Goal: Information Seeking & Learning: Compare options

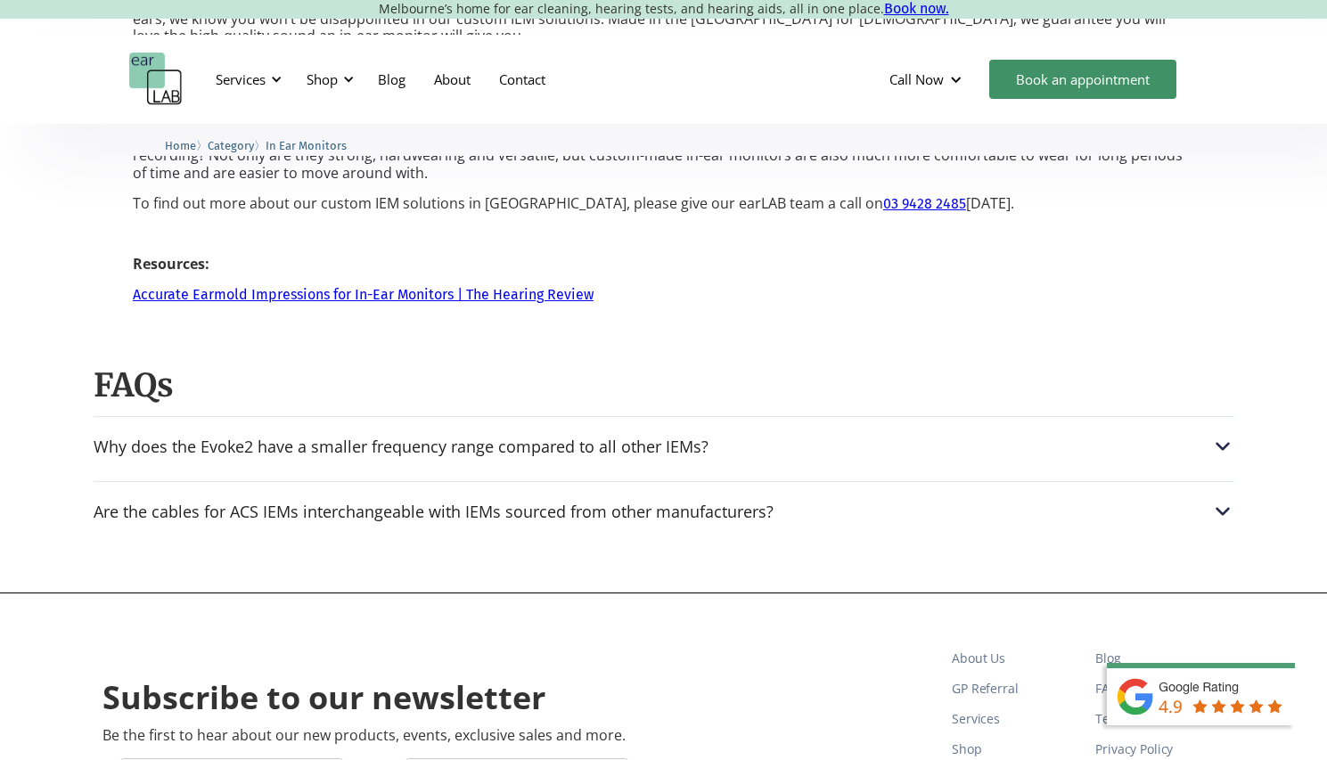
scroll to position [2744, 0]
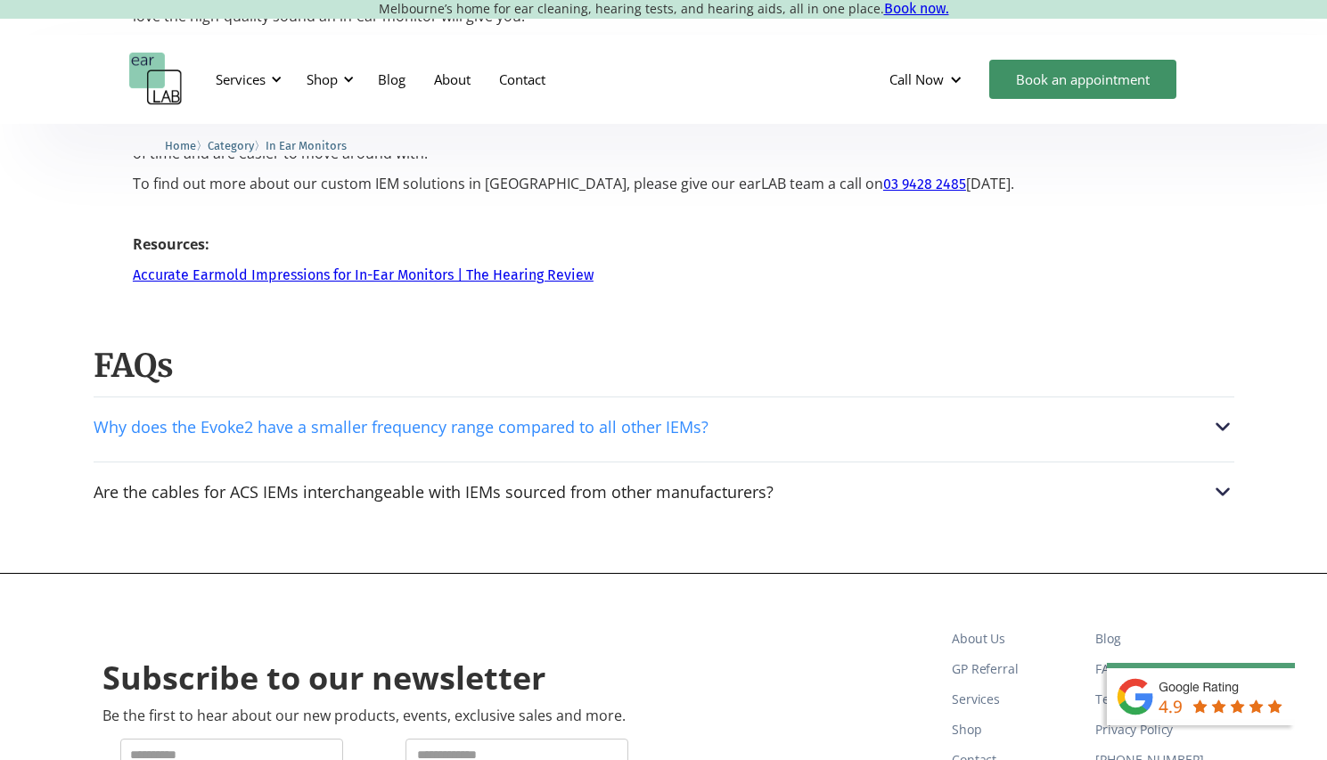
click at [1219, 415] on img at bounding box center [1222, 426] width 23 height 23
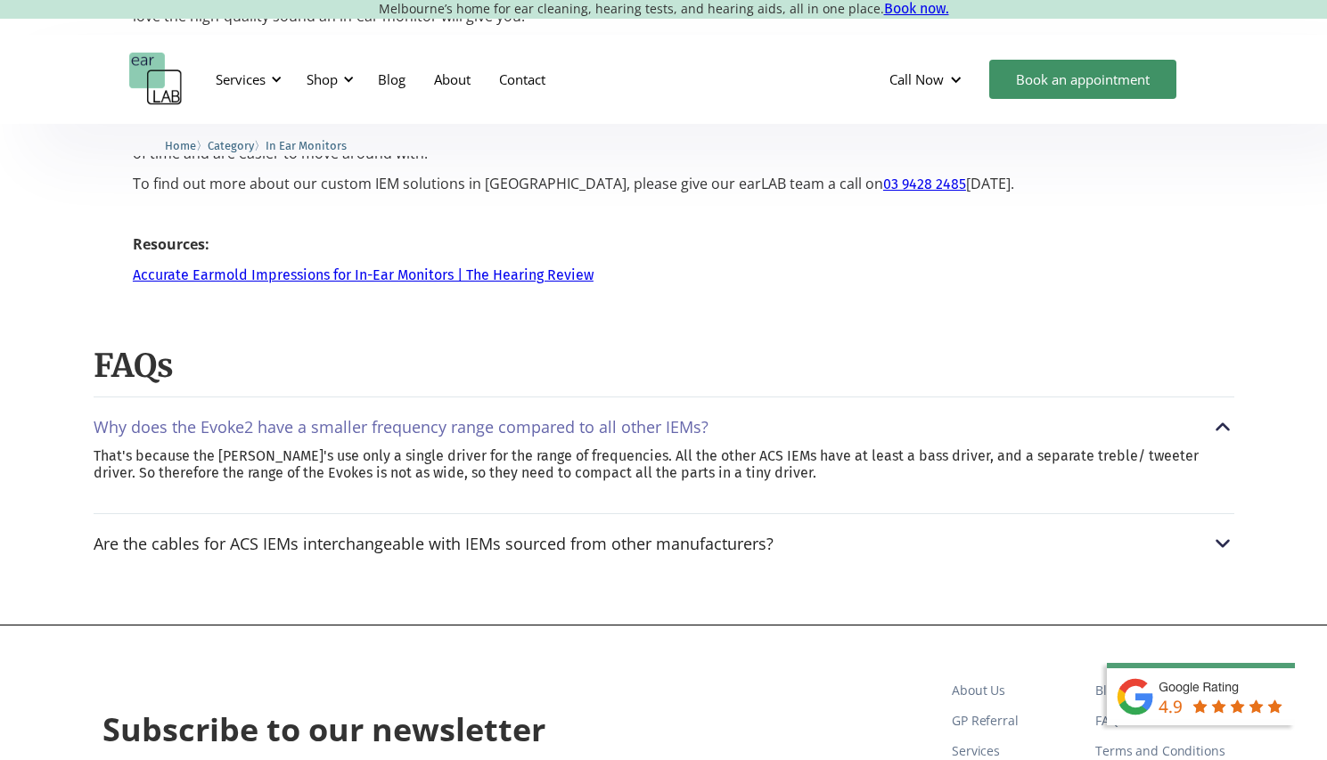
click at [1224, 415] on img at bounding box center [1222, 426] width 23 height 23
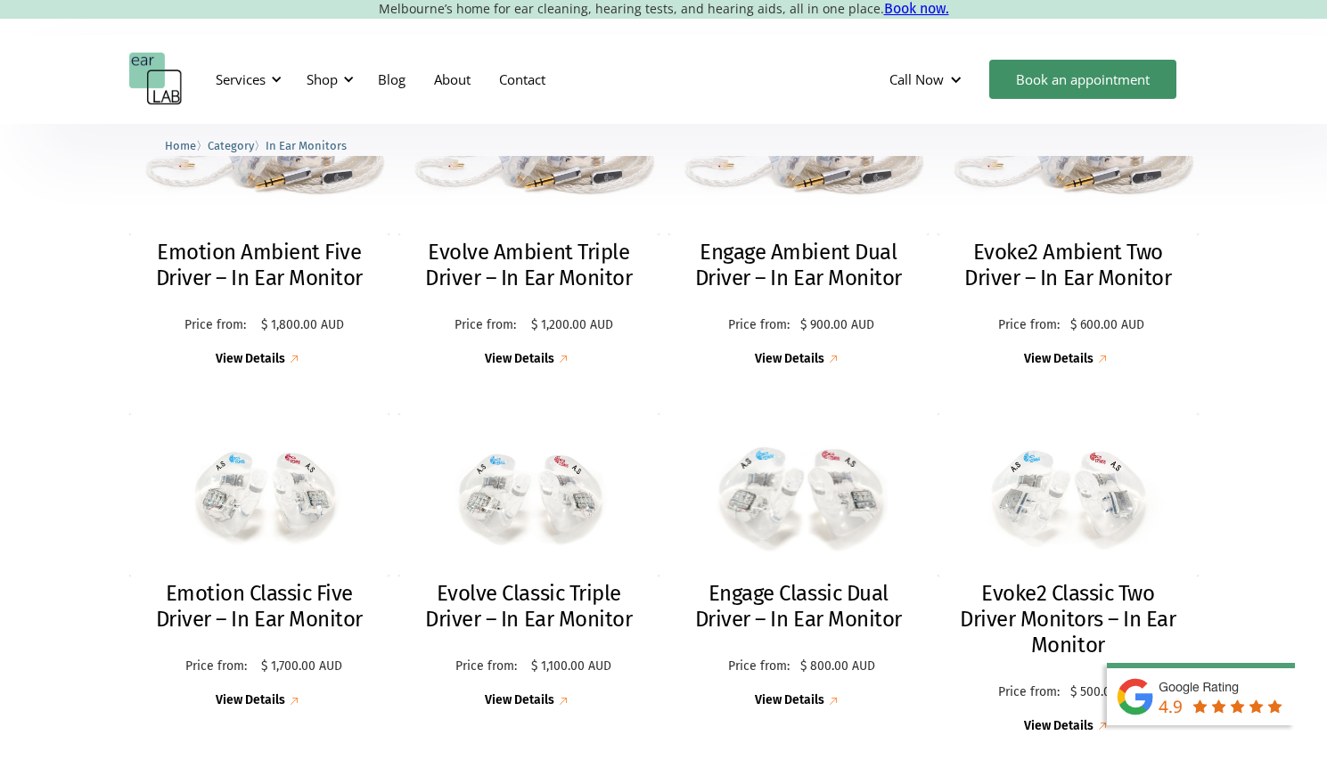
scroll to position [570, 0]
click at [91, 387] on div "Emotion Ambient Five Driver – In Ear Monitor Price from: $ 1,800.00 AUD Price: …" at bounding box center [663, 404] width 1327 height 771
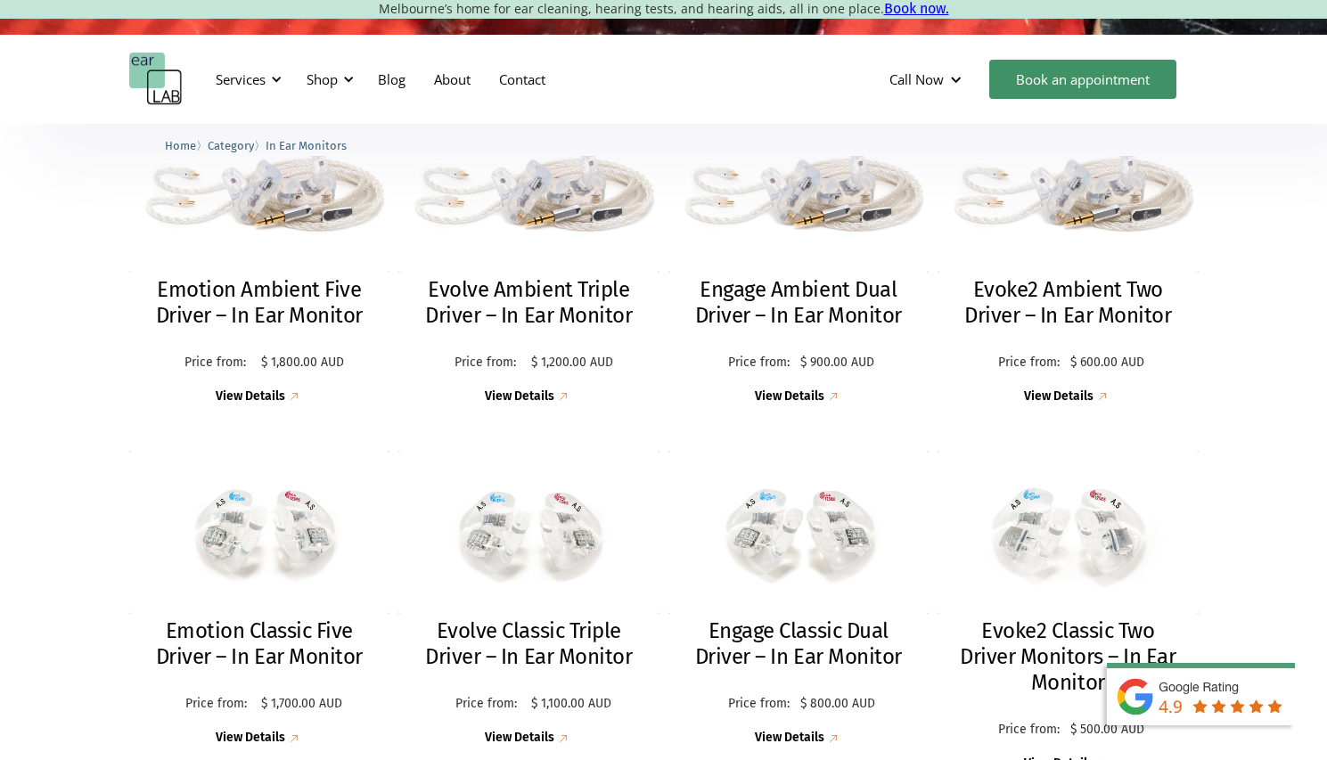
scroll to position [535, 0]
click at [536, 299] on h2 "Evolve Ambient Triple Driver – In Ear Monitor" at bounding box center [528, 302] width 225 height 52
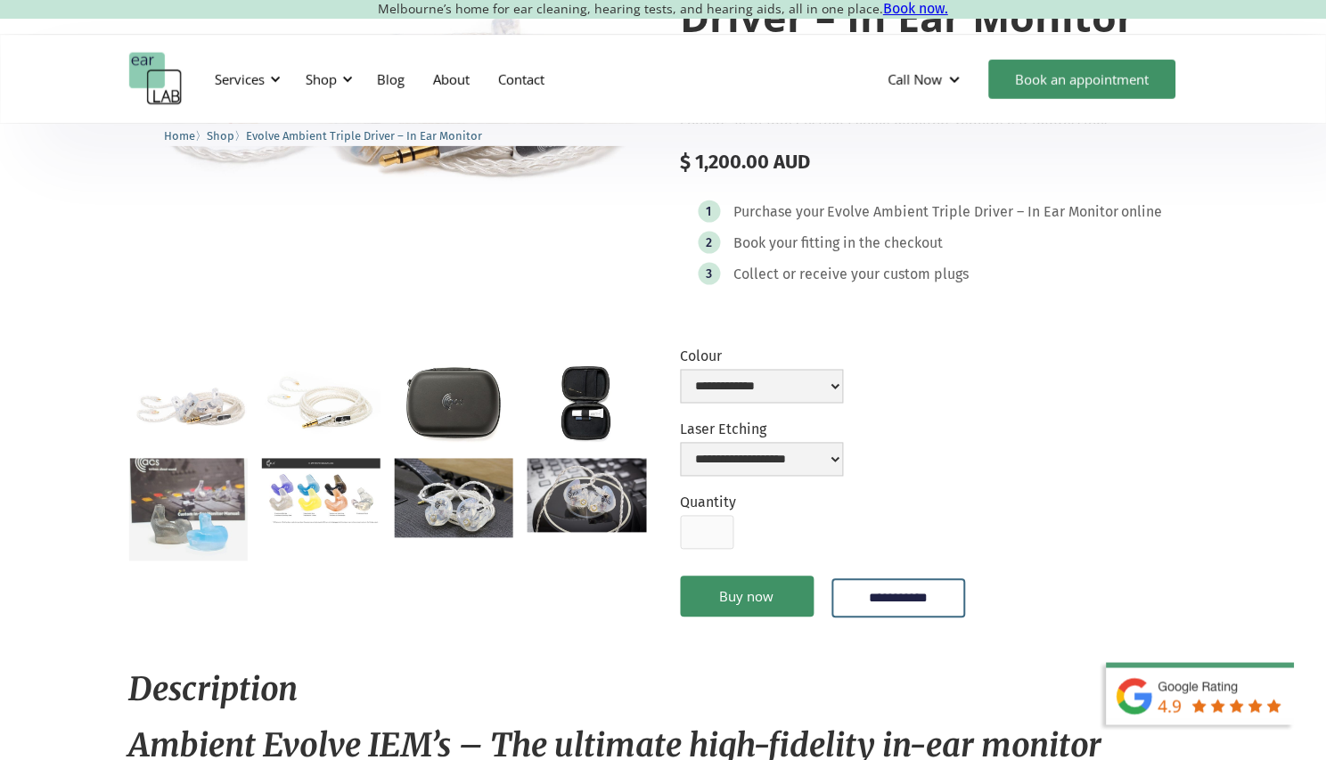
scroll to position [315, 0]
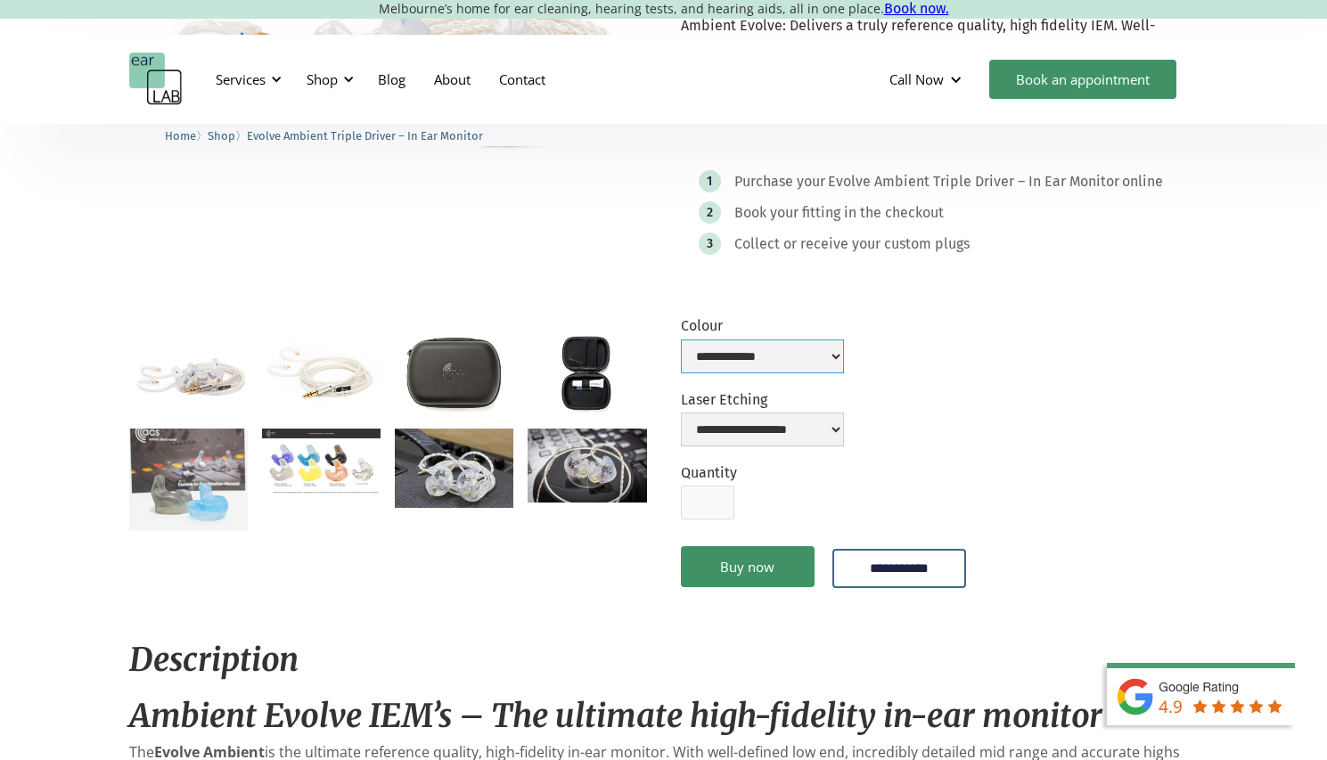
click at [777, 355] on select "**********" at bounding box center [762, 356] width 163 height 34
select select "**********"
click at [681, 339] on select "**********" at bounding box center [762, 356] width 163 height 34
click at [844, 427] on select "**********" at bounding box center [762, 430] width 163 height 34
select select "**********"
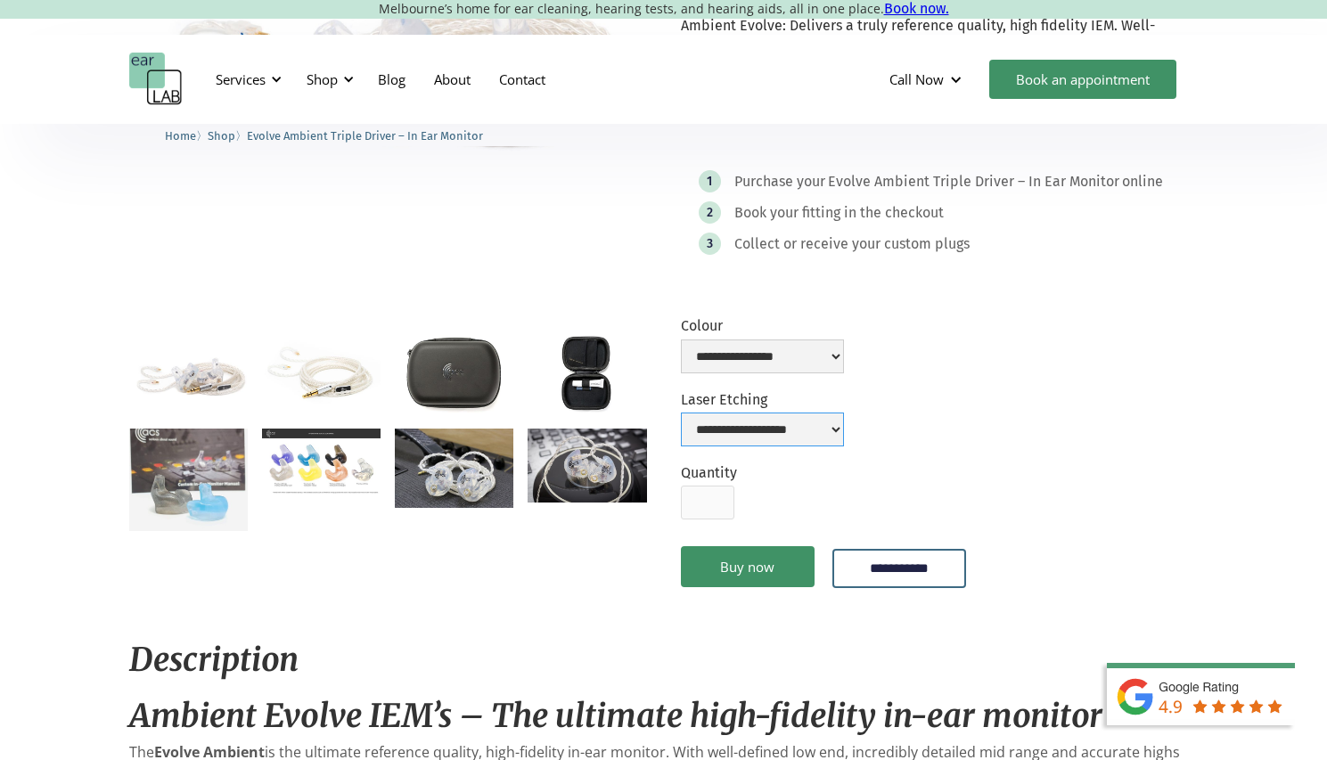
click at [681, 413] on select "**********" at bounding box center [762, 430] width 163 height 34
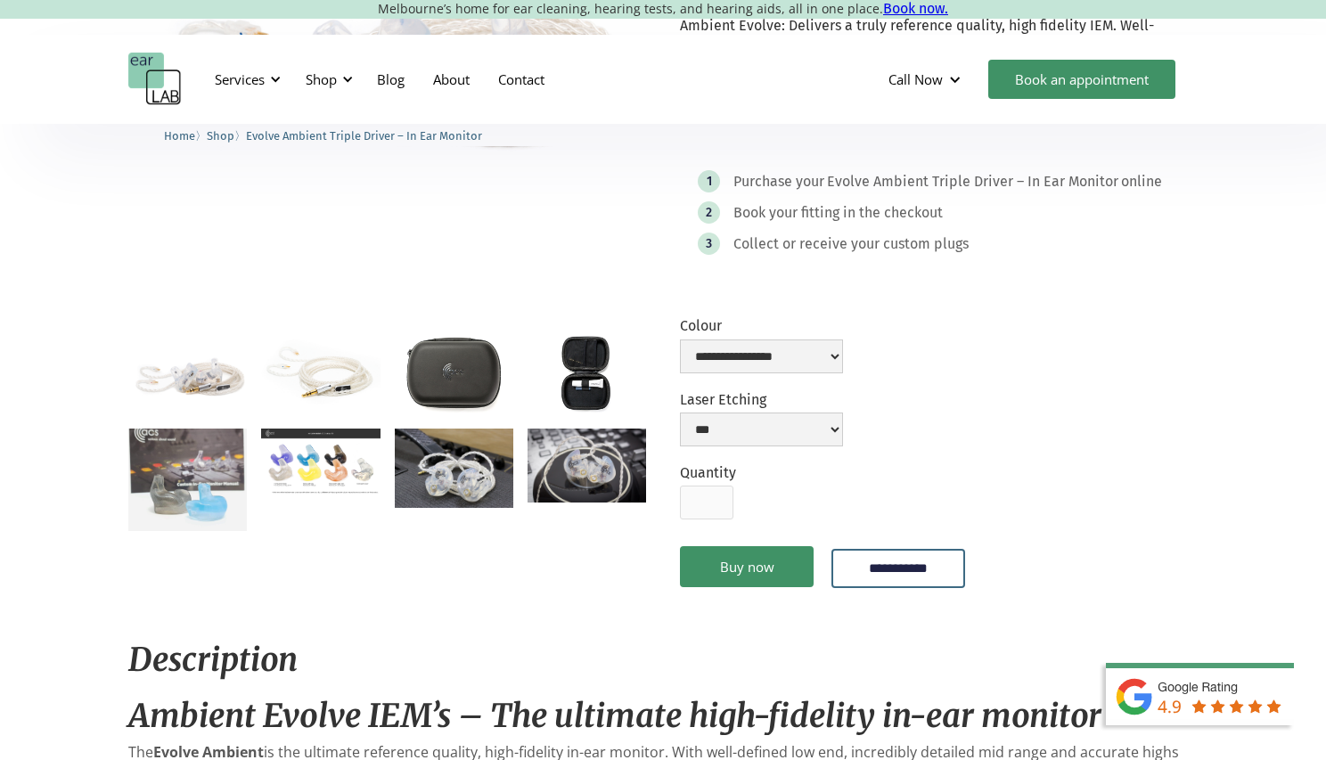
click at [614, 184] on img "open lightbox" at bounding box center [387, 56] width 518 height 345
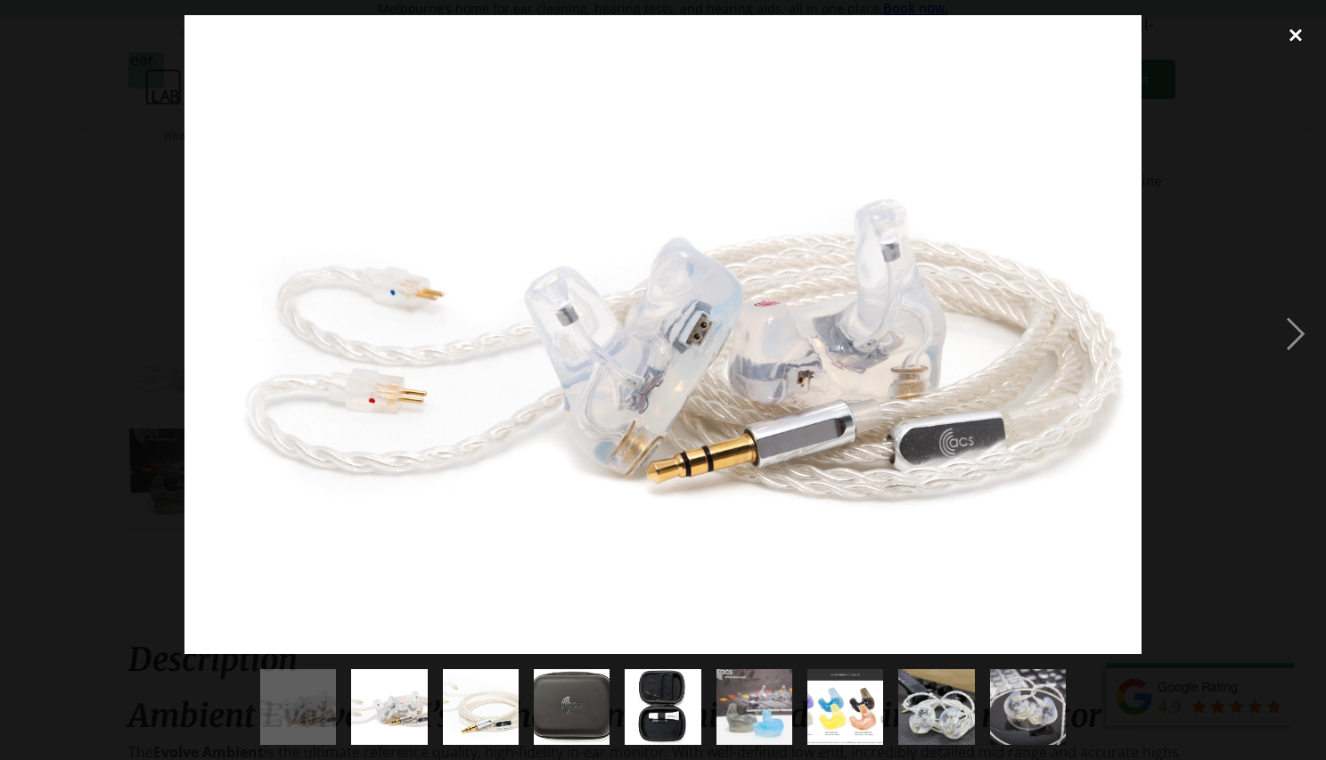
click at [1300, 37] on div "close lightbox" at bounding box center [1295, 34] width 61 height 39
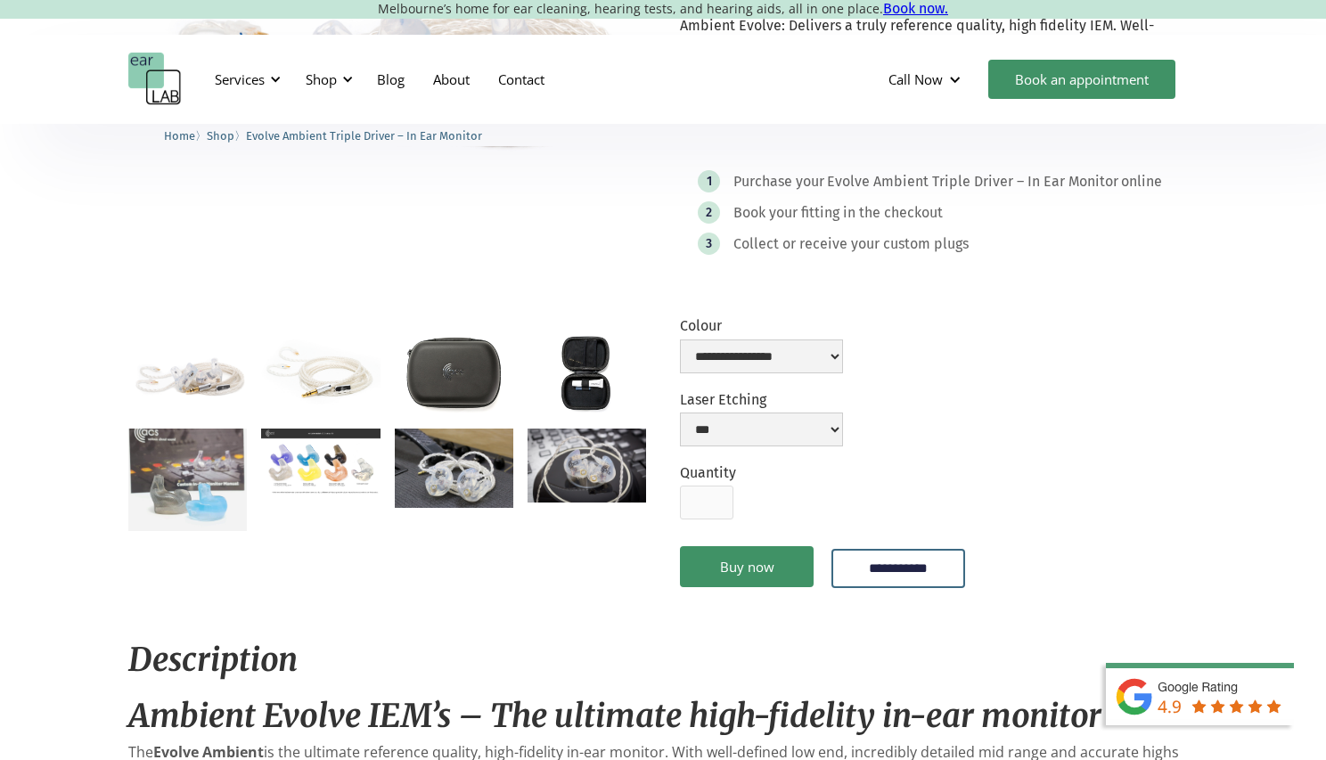
scroll to position [200, 0]
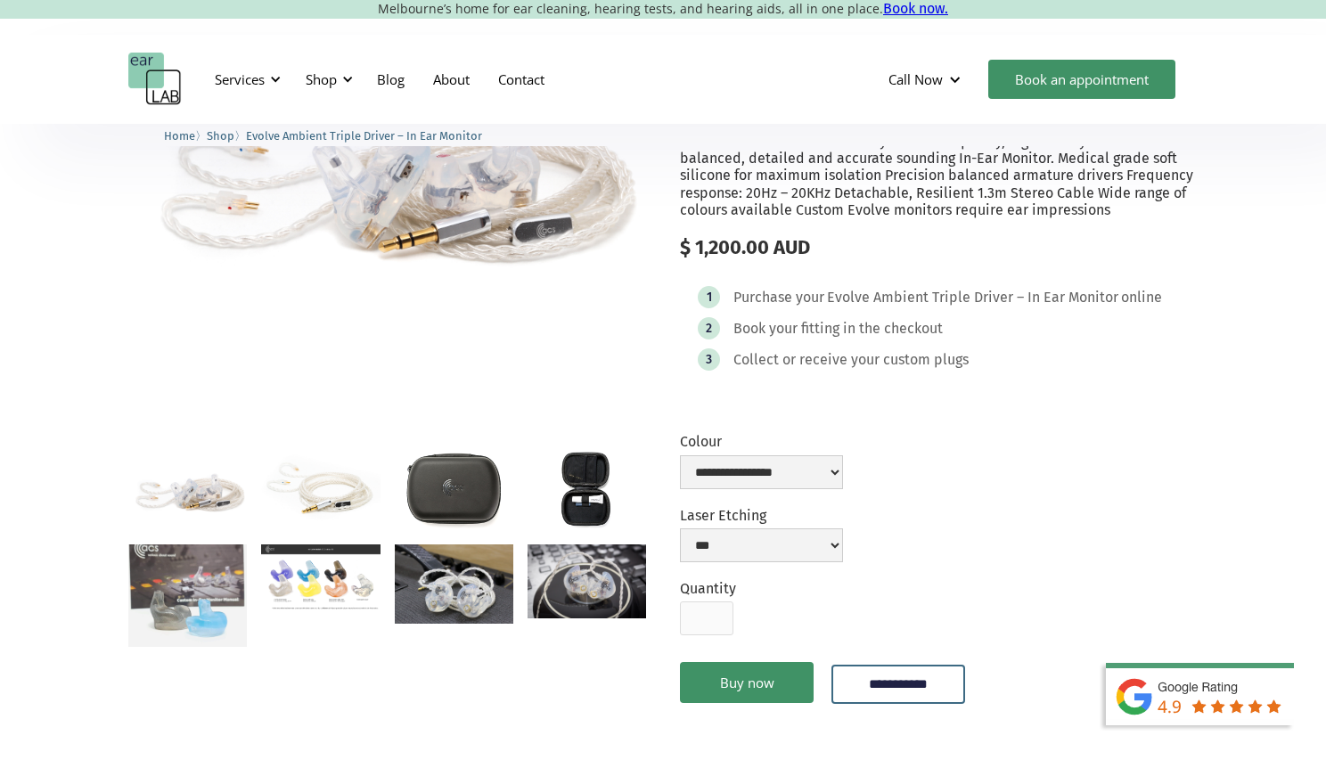
click at [1273, 144] on div "Text Link 〉 Home 〉 Shop 〉 Evolve Ambient Triple Driver – In Ear Monitor" at bounding box center [663, 135] width 1326 height 22
click at [843, 472] on select "**********" at bounding box center [761, 472] width 163 height 34
click at [306, 585] on img "open lightbox" at bounding box center [320, 577] width 119 height 66
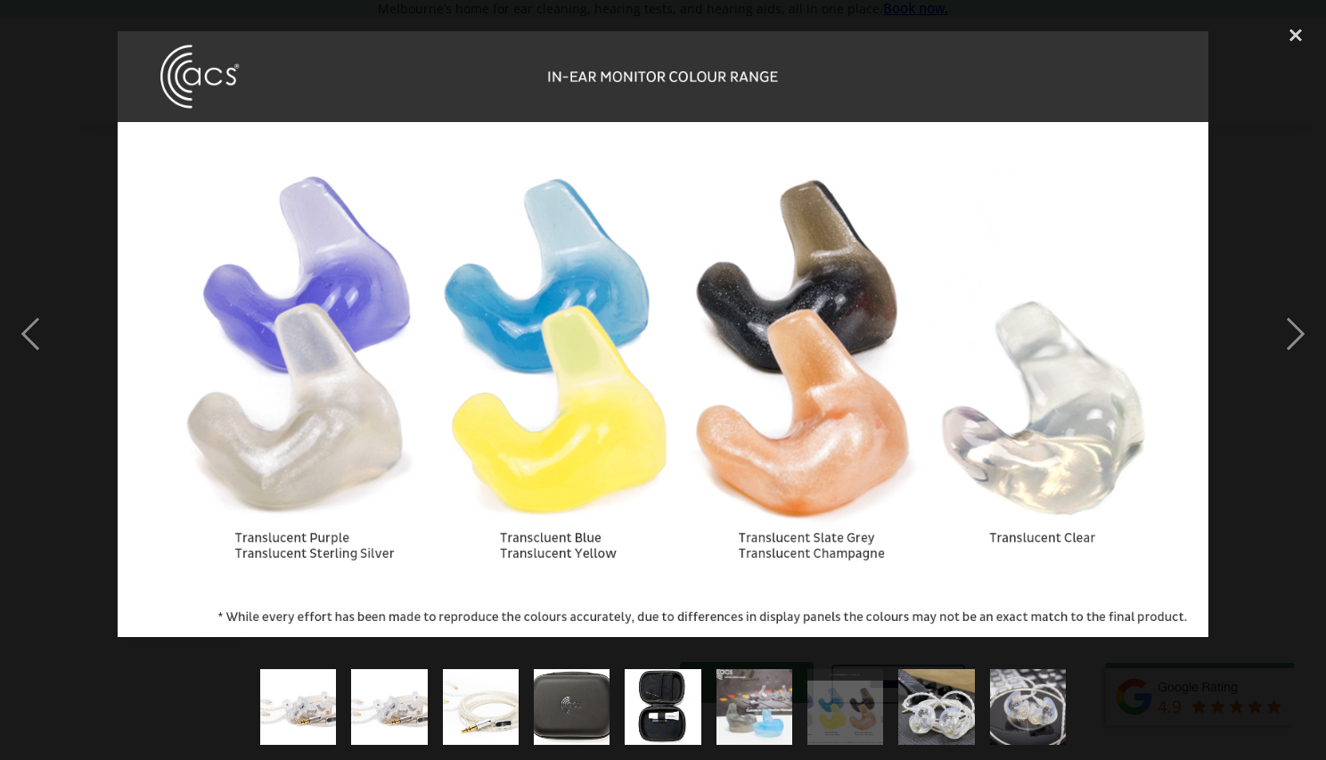
click at [658, 705] on img "show item 5 of 9" at bounding box center [663, 707] width 115 height 76
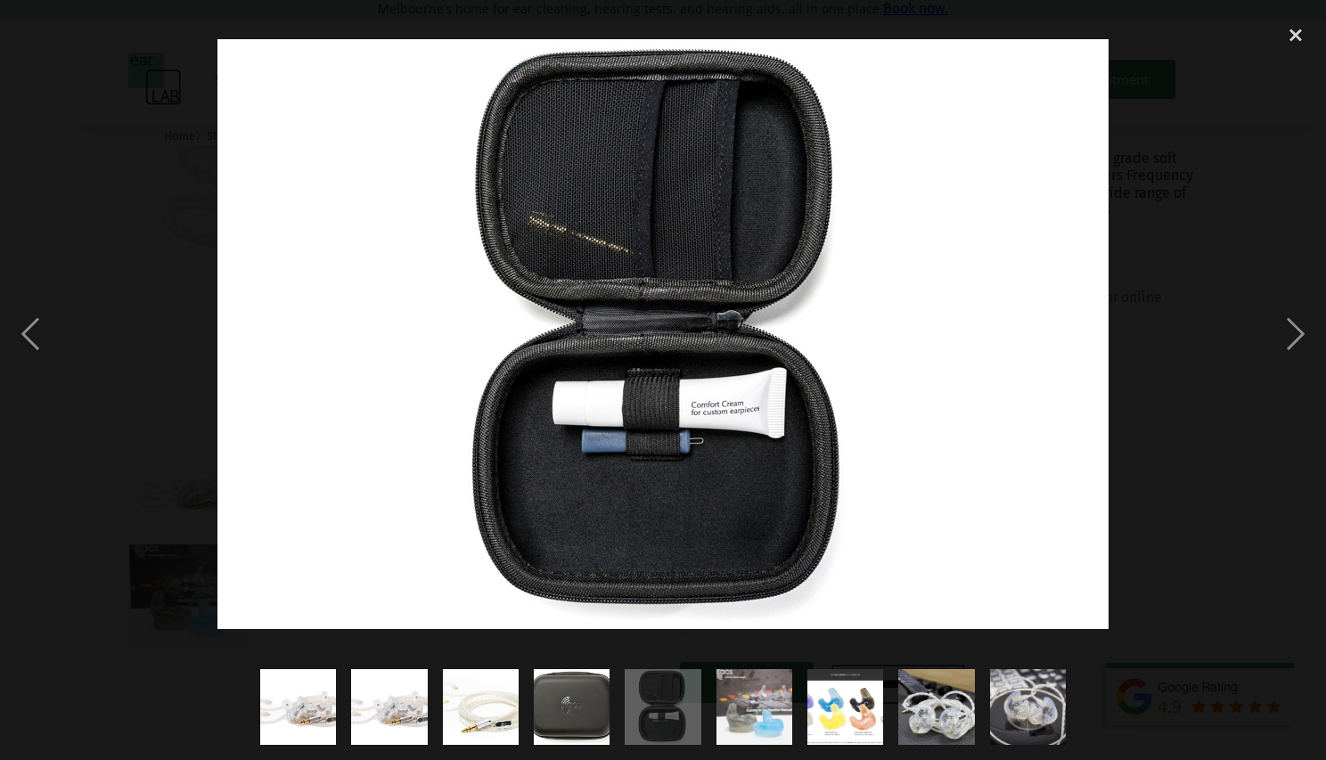
click at [582, 711] on img "show item 4 of 9" at bounding box center [571, 707] width 115 height 76
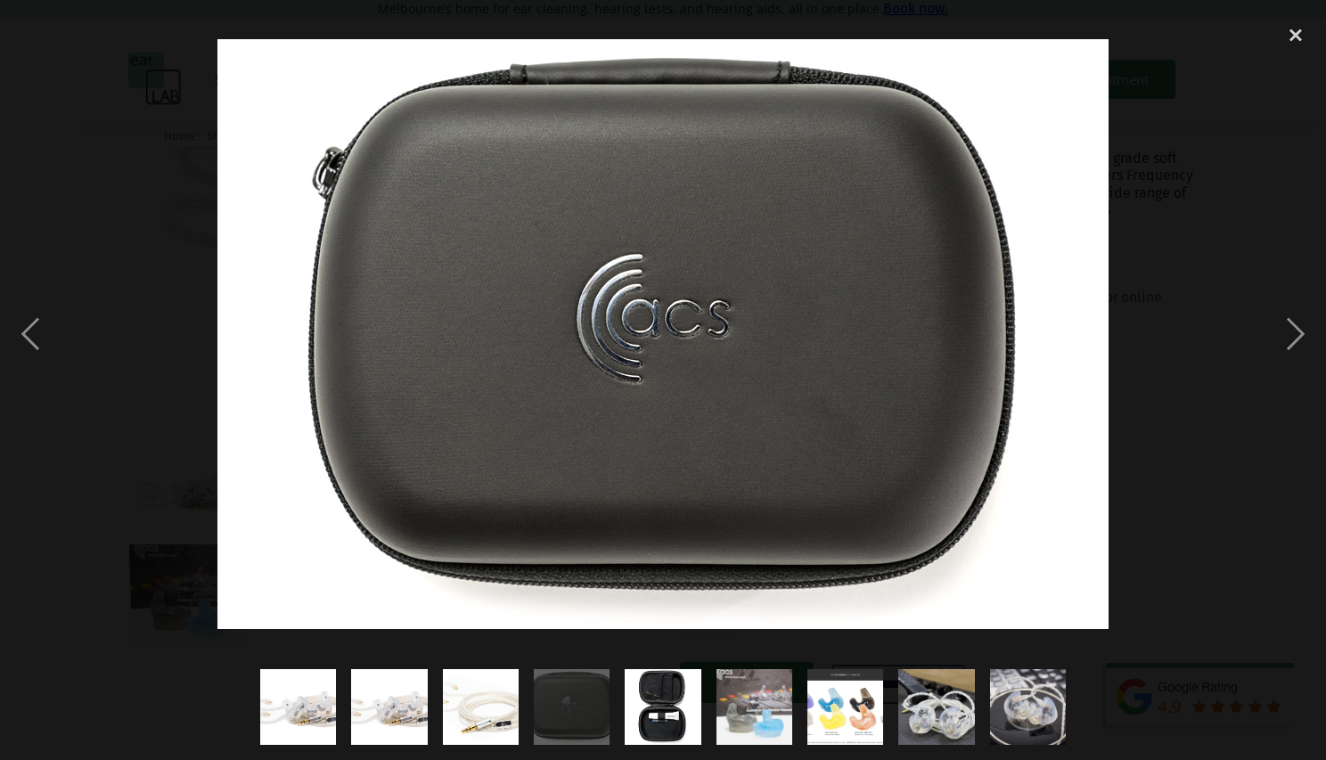
click at [489, 705] on img "show item 3 of 9" at bounding box center [480, 707] width 121 height 76
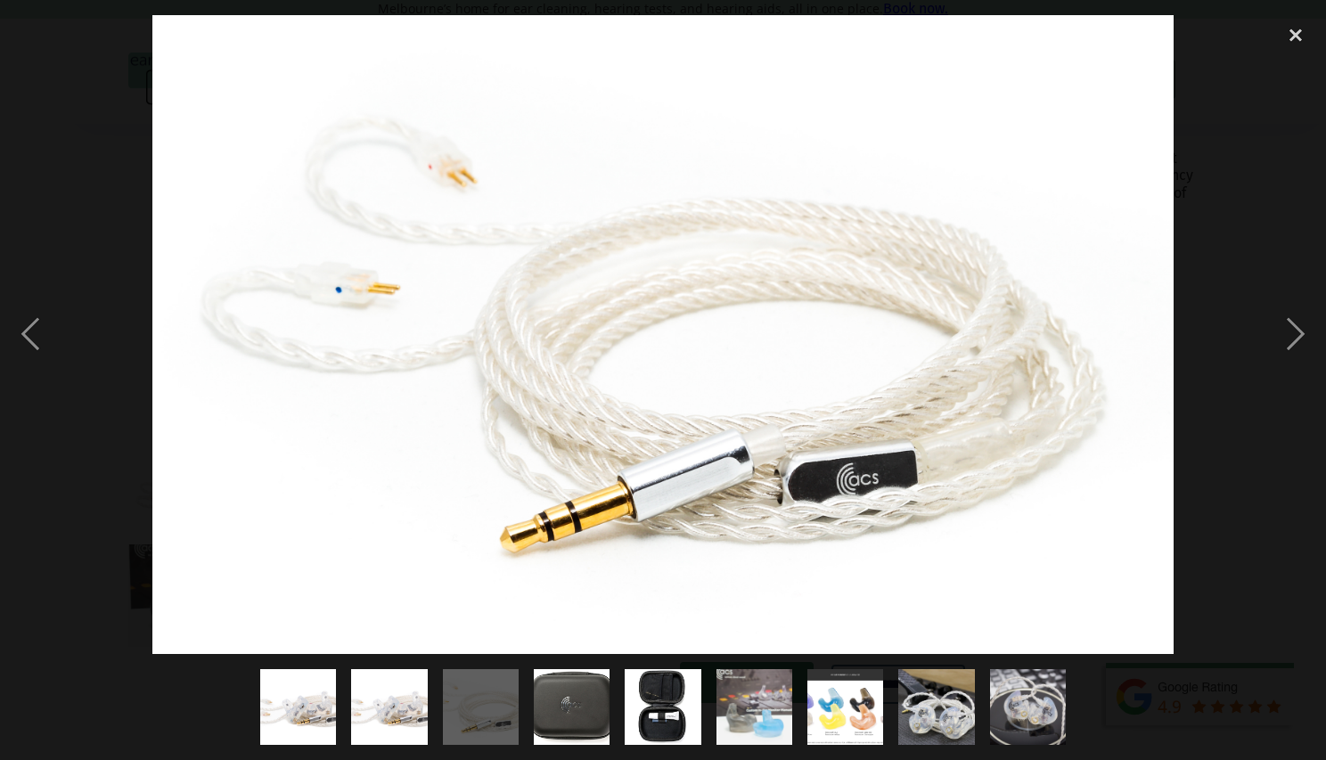
click at [387, 695] on img "show item 2 of 9" at bounding box center [389, 707] width 114 height 76
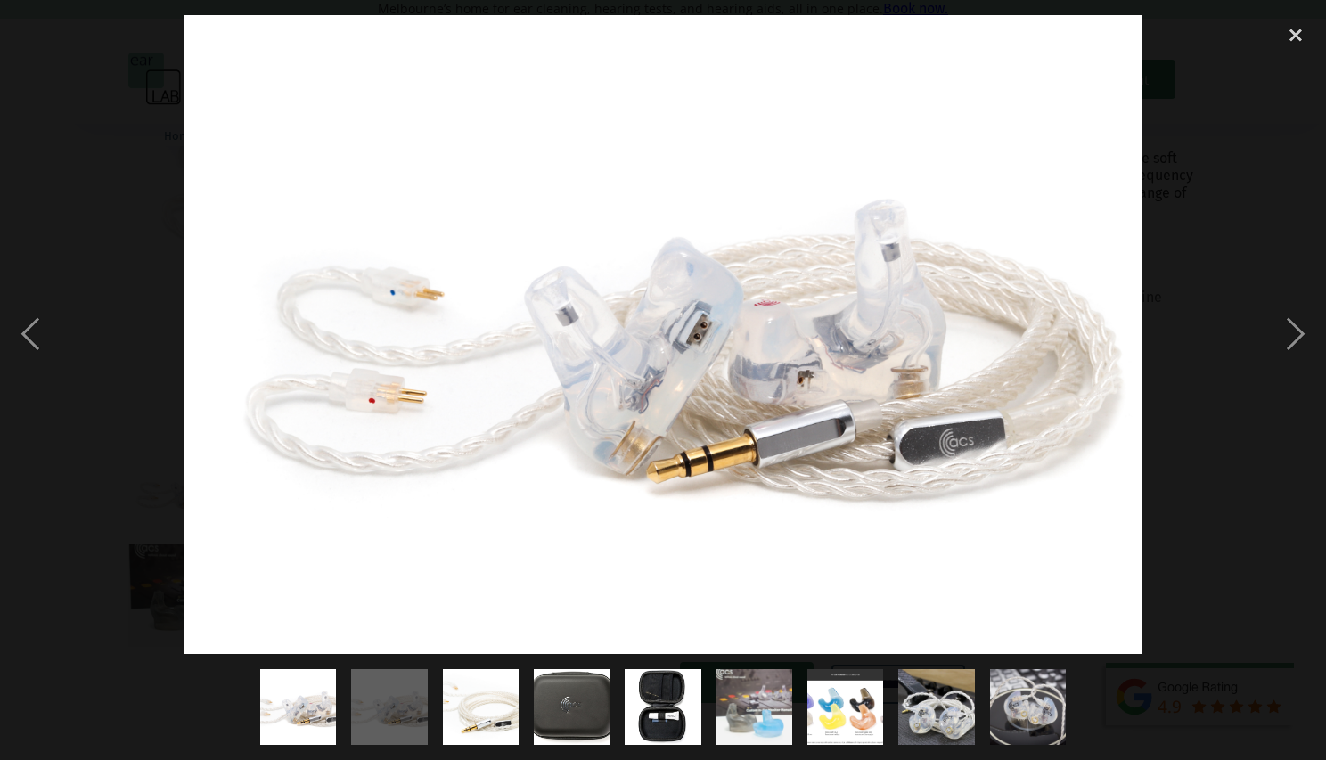
click at [294, 696] on img "show item 1 of 9" at bounding box center [298, 707] width 114 height 76
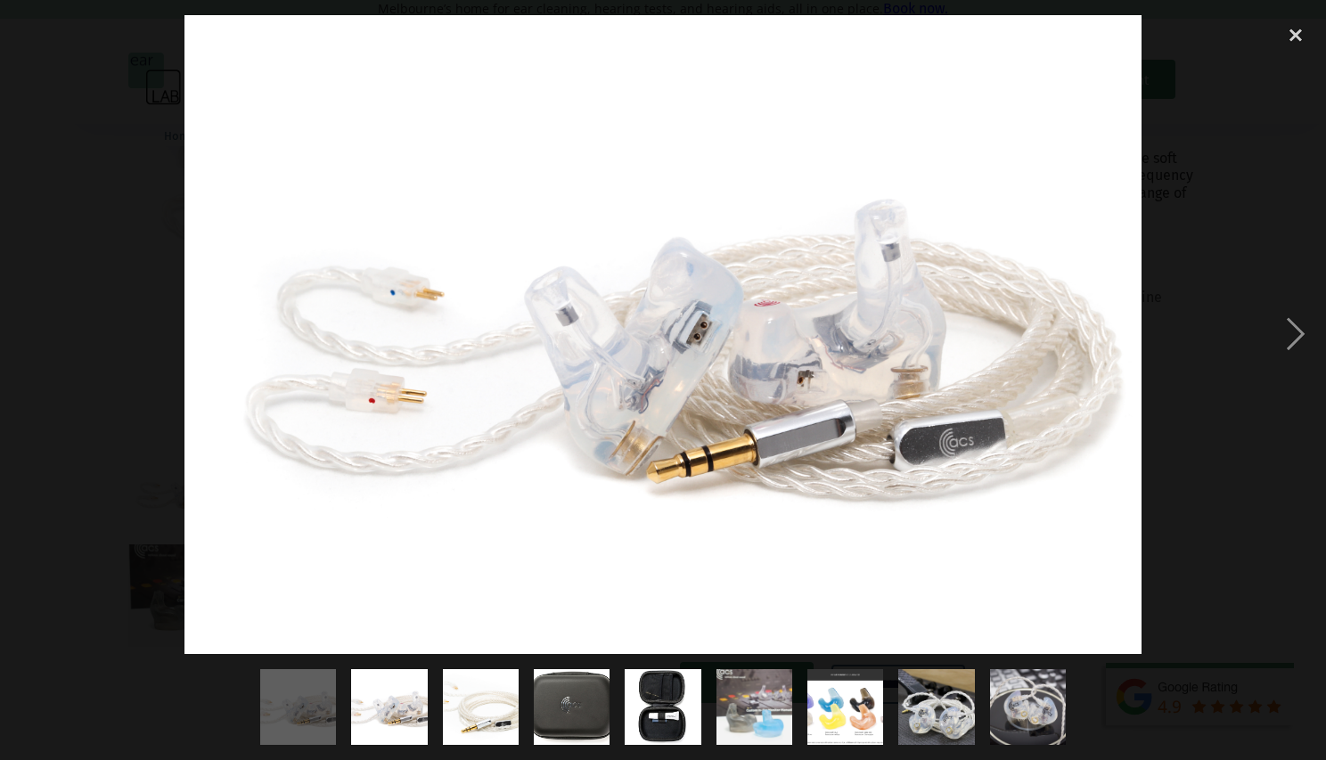
click at [915, 705] on img "show item 8 of 9" at bounding box center [936, 707] width 114 height 76
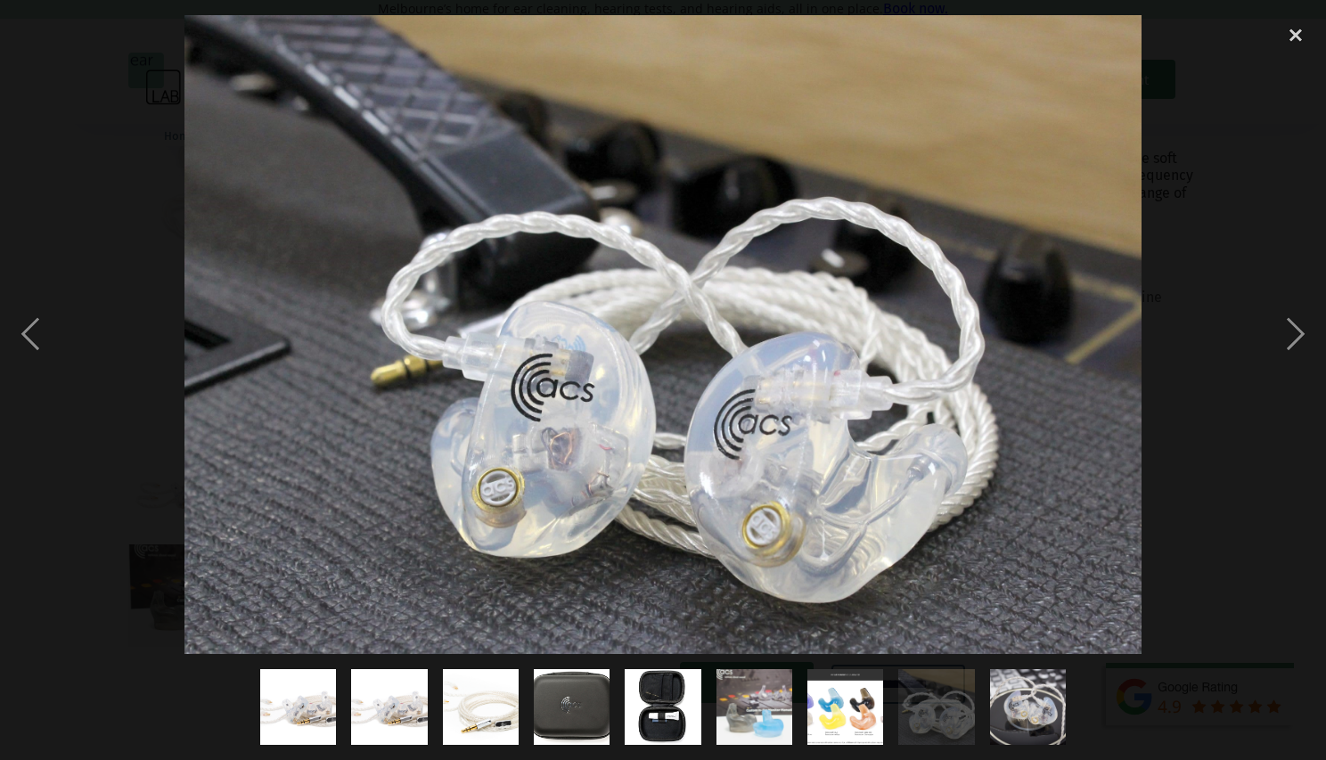
click at [1015, 699] on img "show item 9 of 9" at bounding box center [1027, 707] width 121 height 76
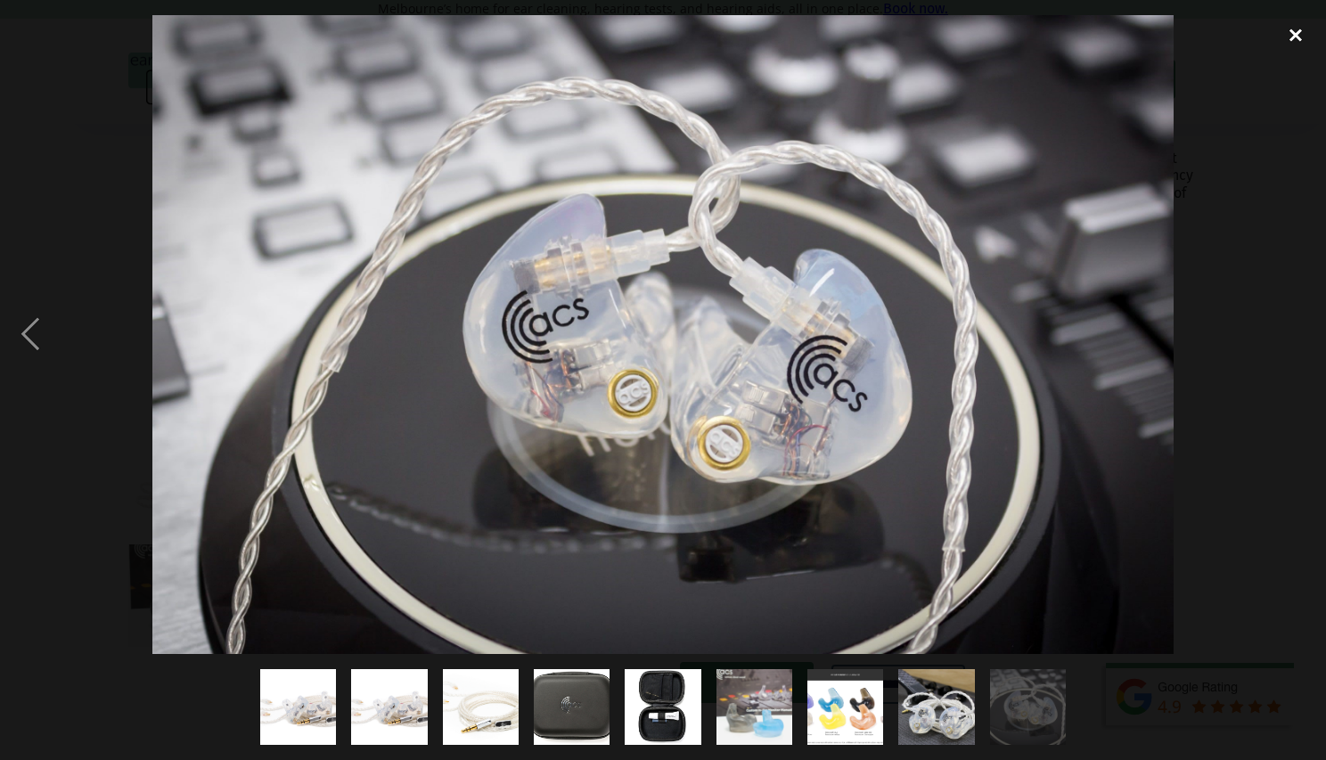
click at [1298, 34] on div "close lightbox" at bounding box center [1295, 34] width 61 height 39
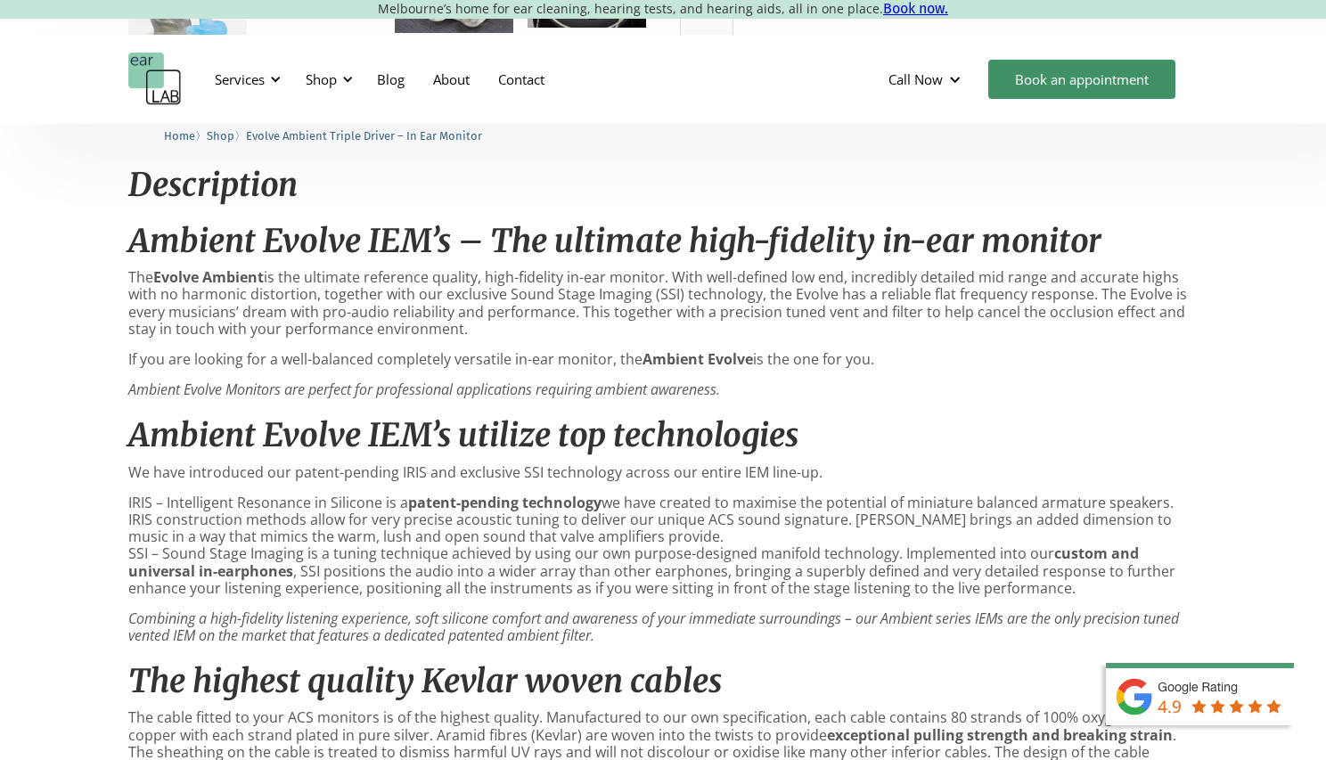
scroll to position [789, 0]
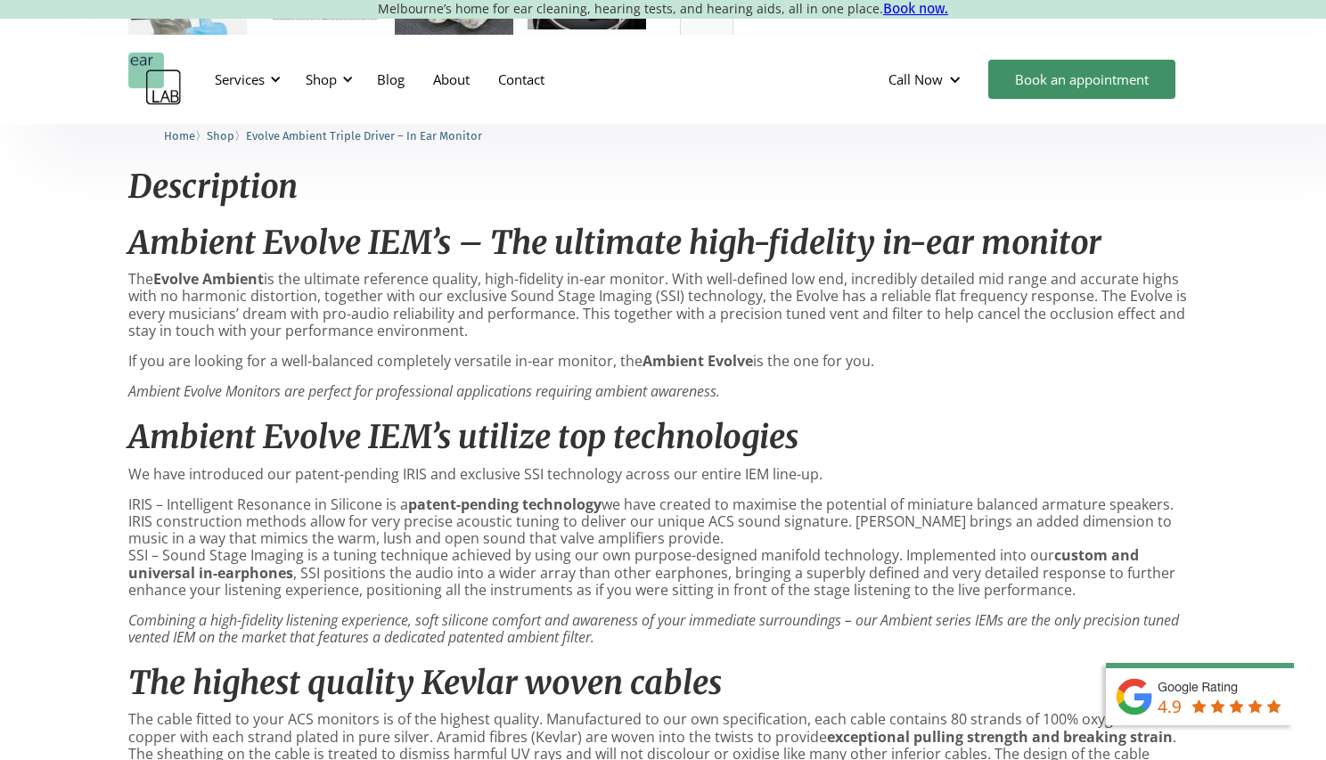
click at [1185, 153] on div "Home 〉 Shop 〉 Evolve Ambient Triple Driver – In Ear Monitor" at bounding box center [662, 141] width 1069 height 28
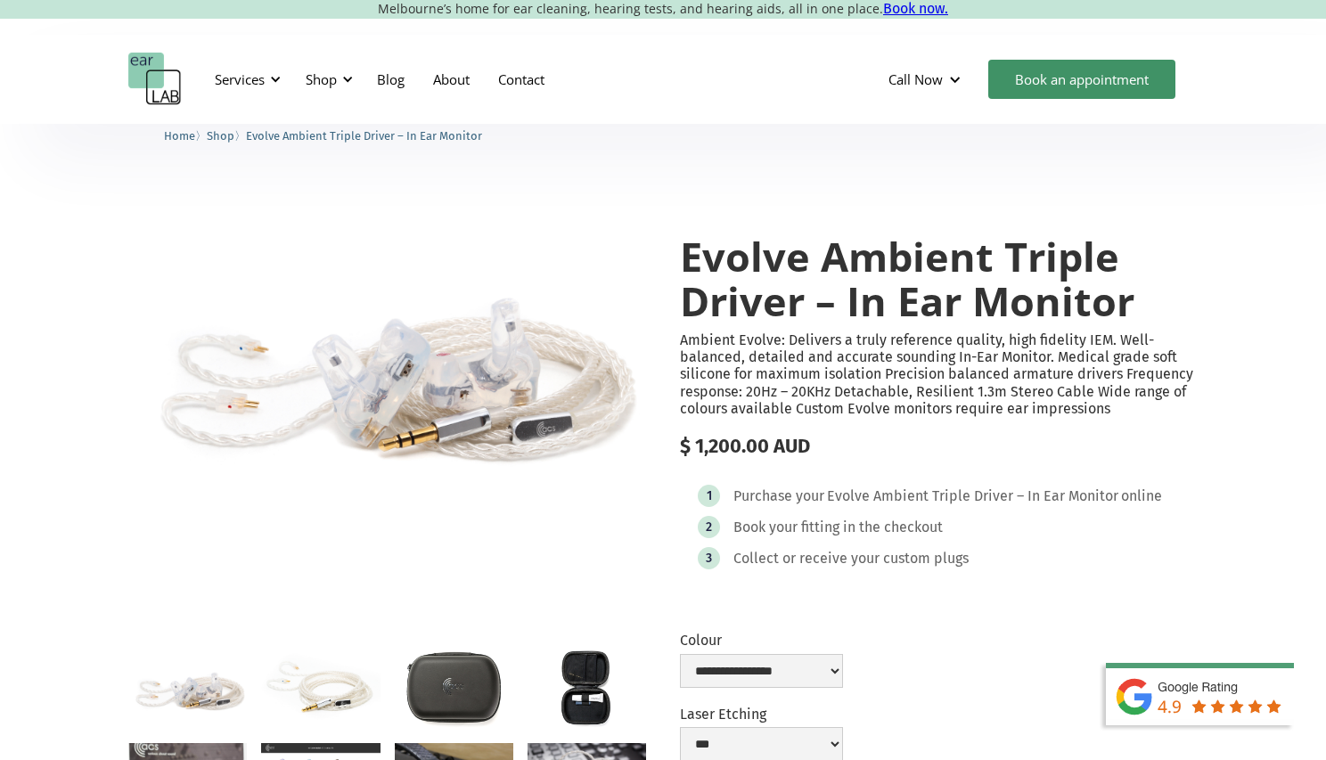
scroll to position [0, 0]
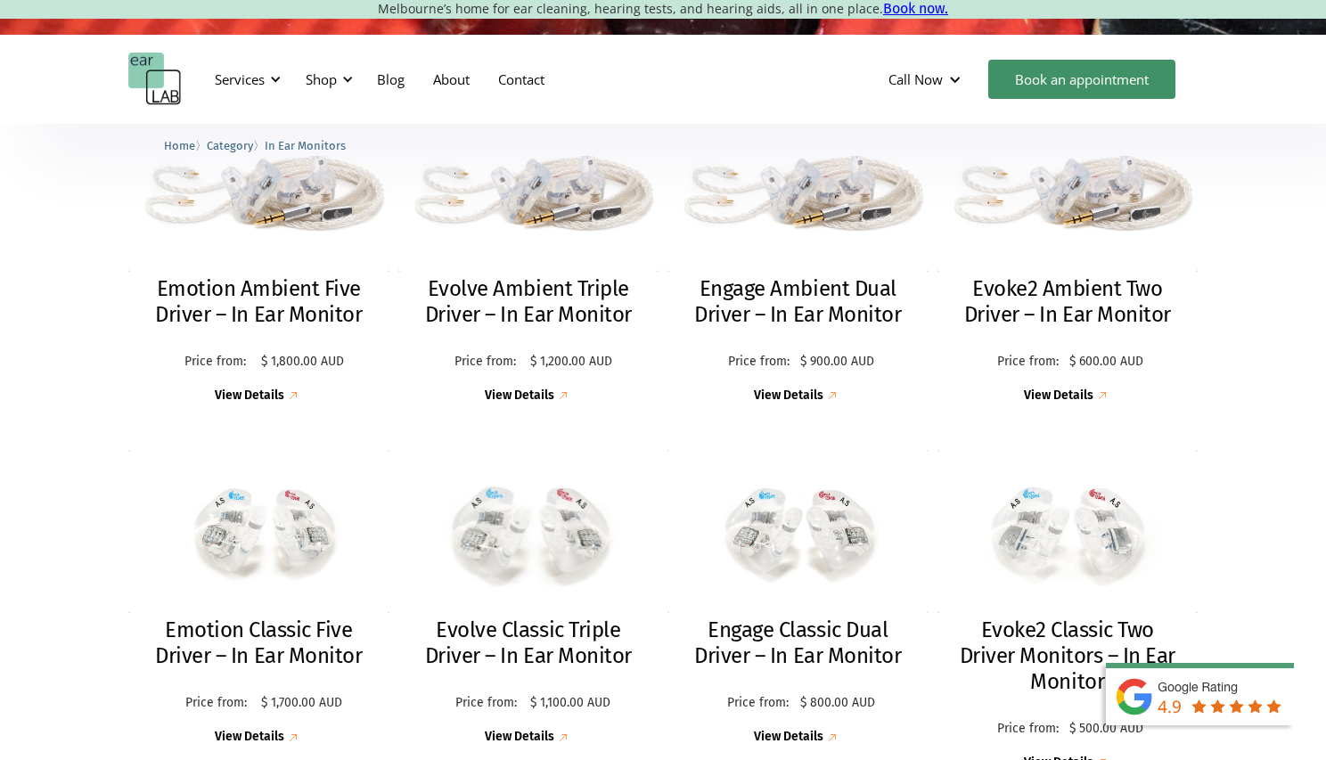
click at [535, 552] on img at bounding box center [528, 531] width 287 height 179
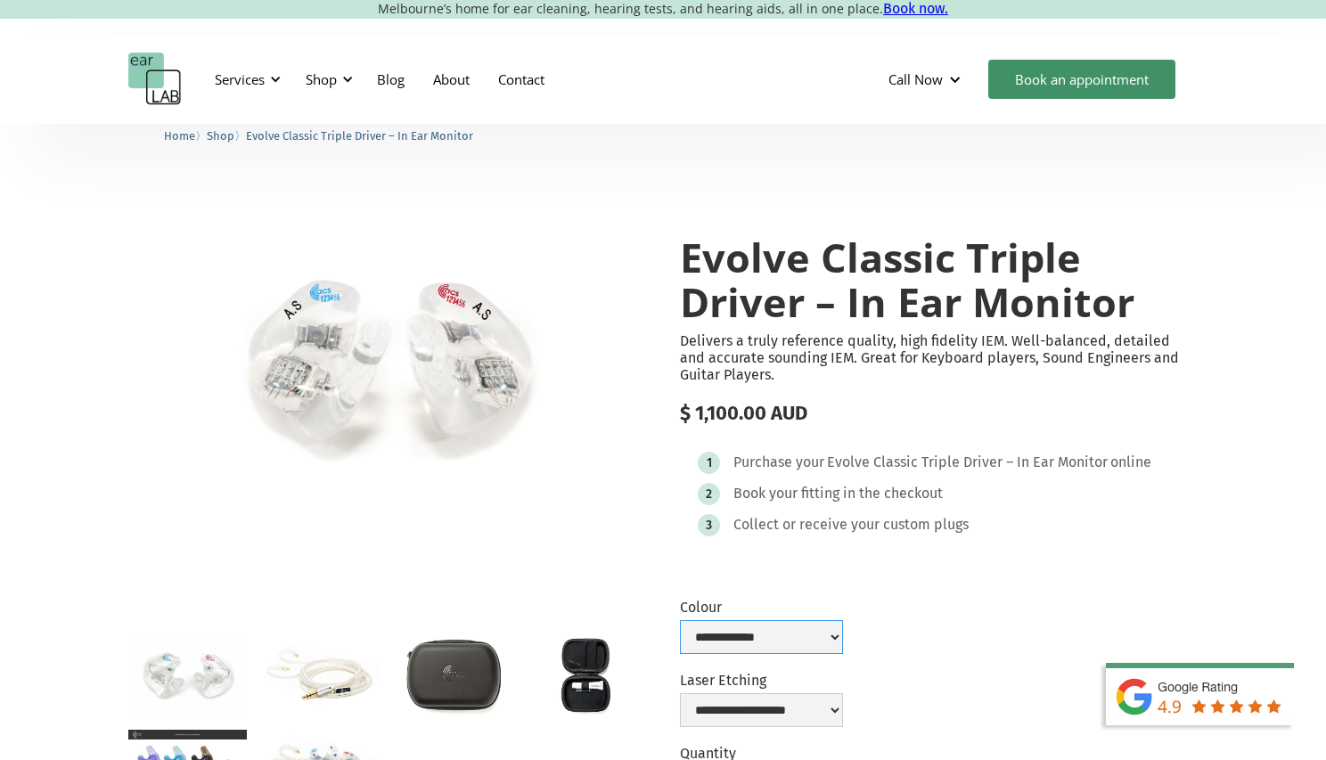
click at [843, 639] on select "**********" at bounding box center [761, 637] width 163 height 34
click at [1095, 612] on form "**********" at bounding box center [939, 745] width 518 height 292
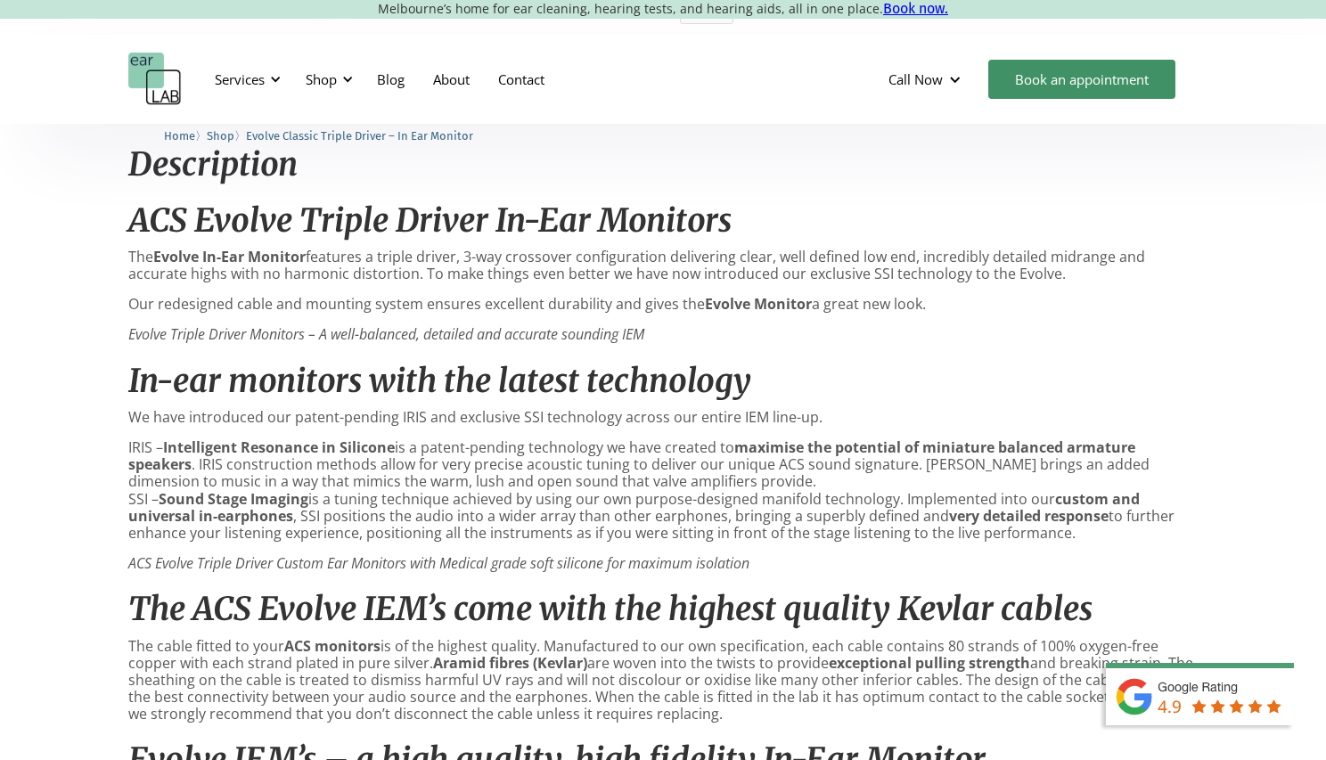
scroll to position [784, 0]
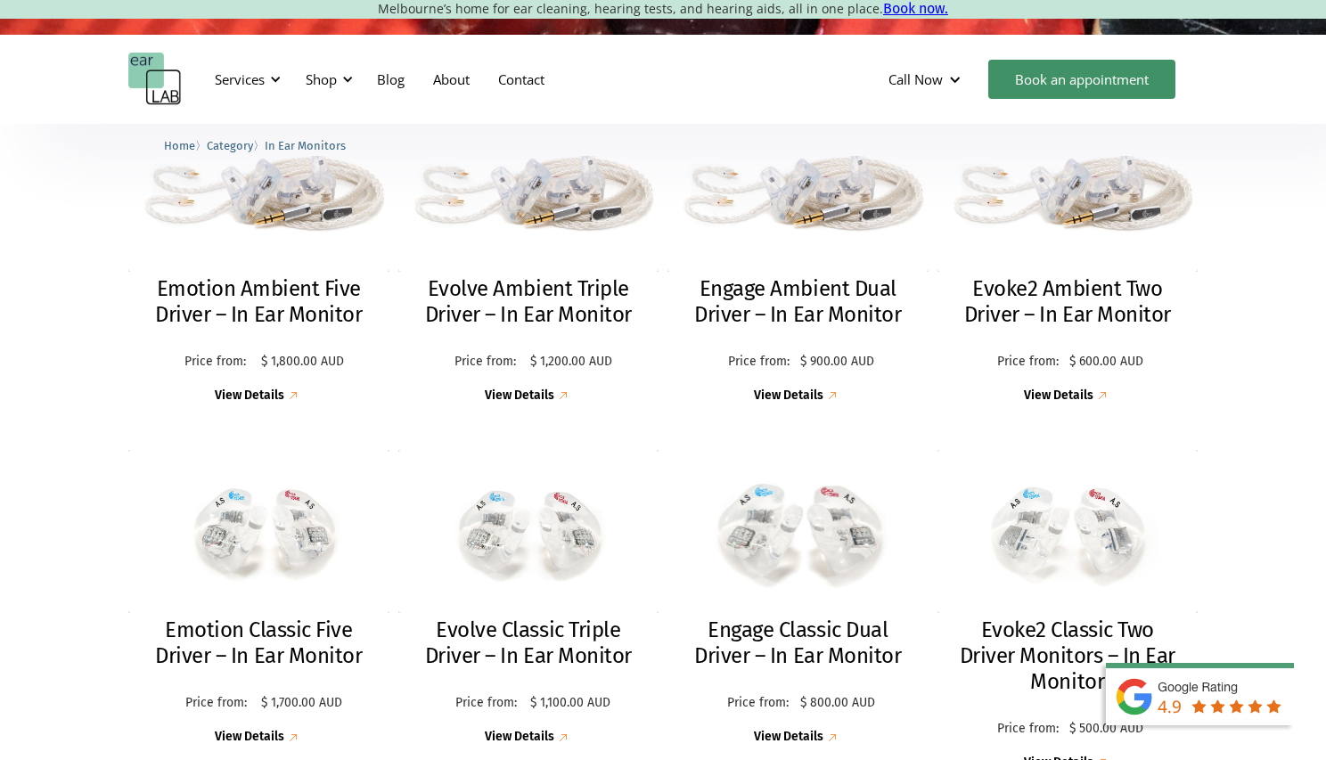
click at [808, 632] on h2 "Engage Classic Dual Driver – In Ear Monitor" at bounding box center [797, 643] width 225 height 52
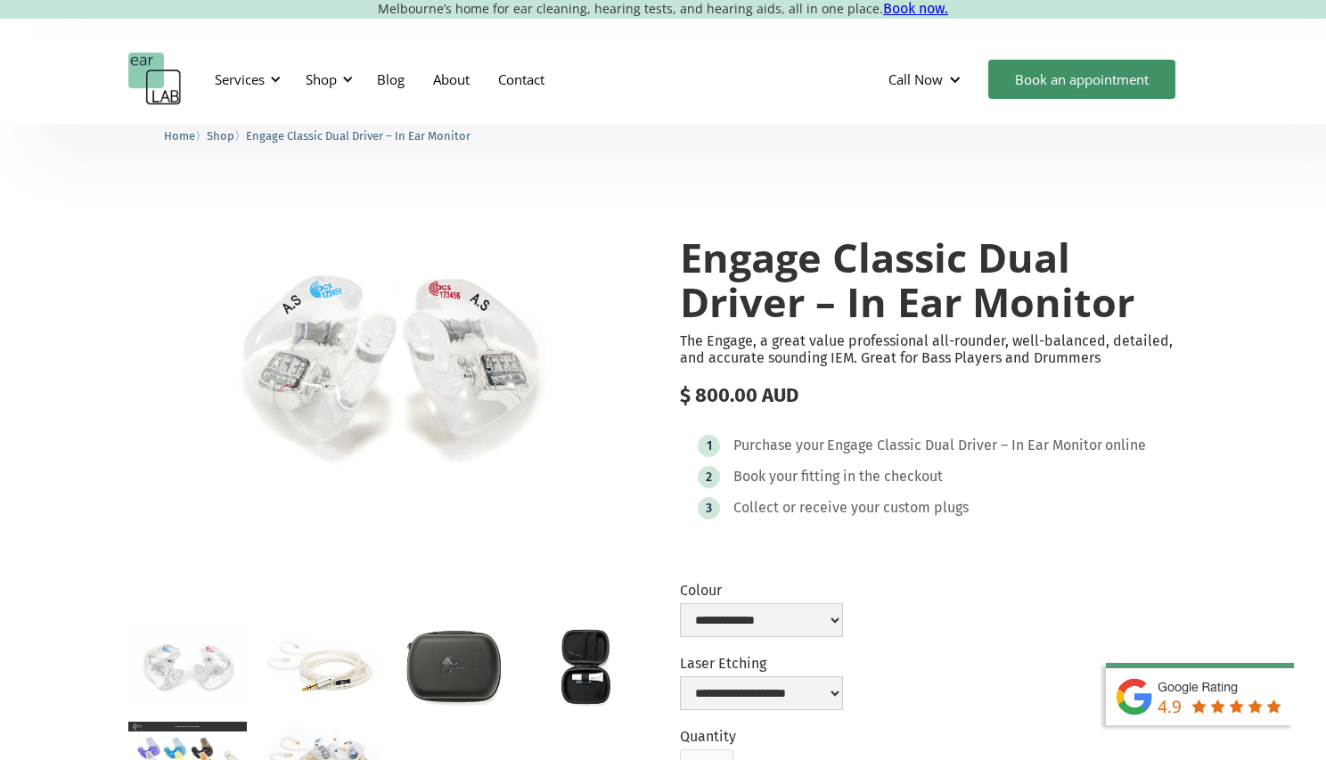
scroll to position [8, 0]
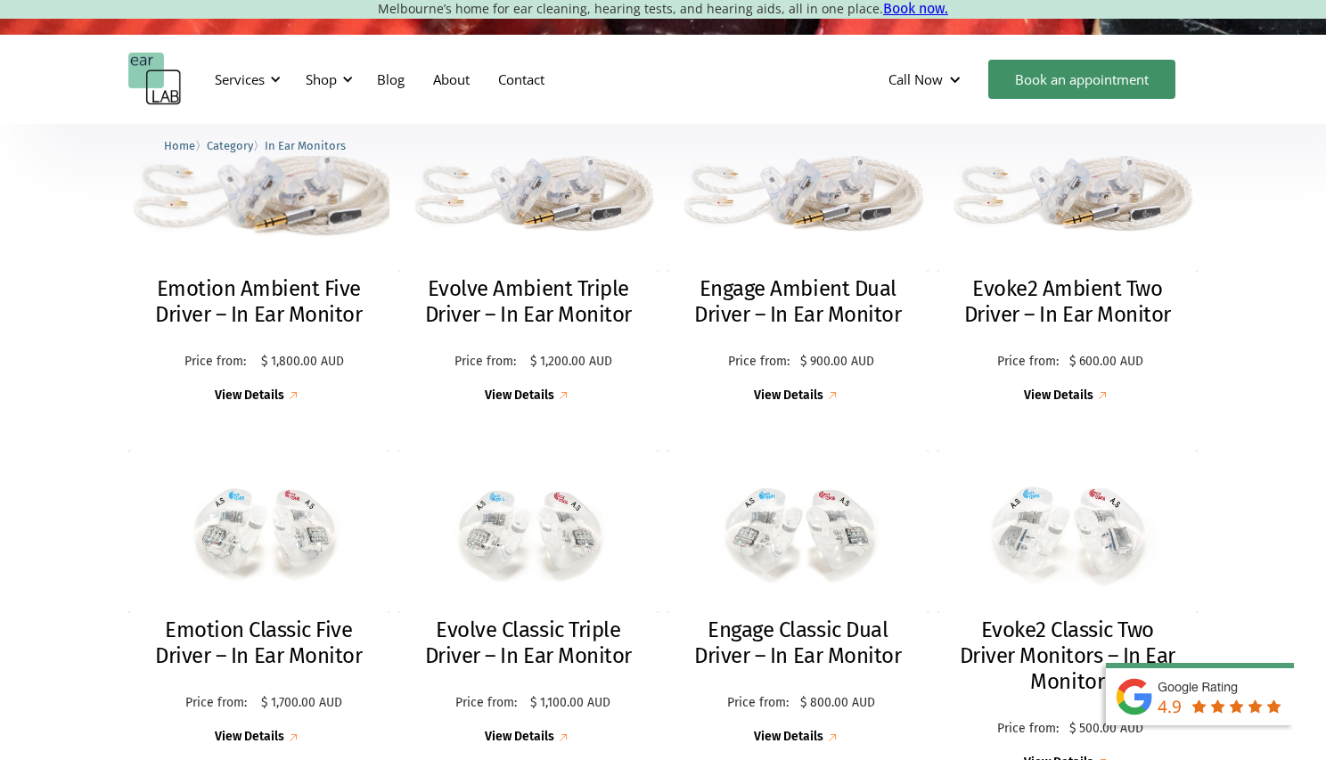
scroll to position [524, 0]
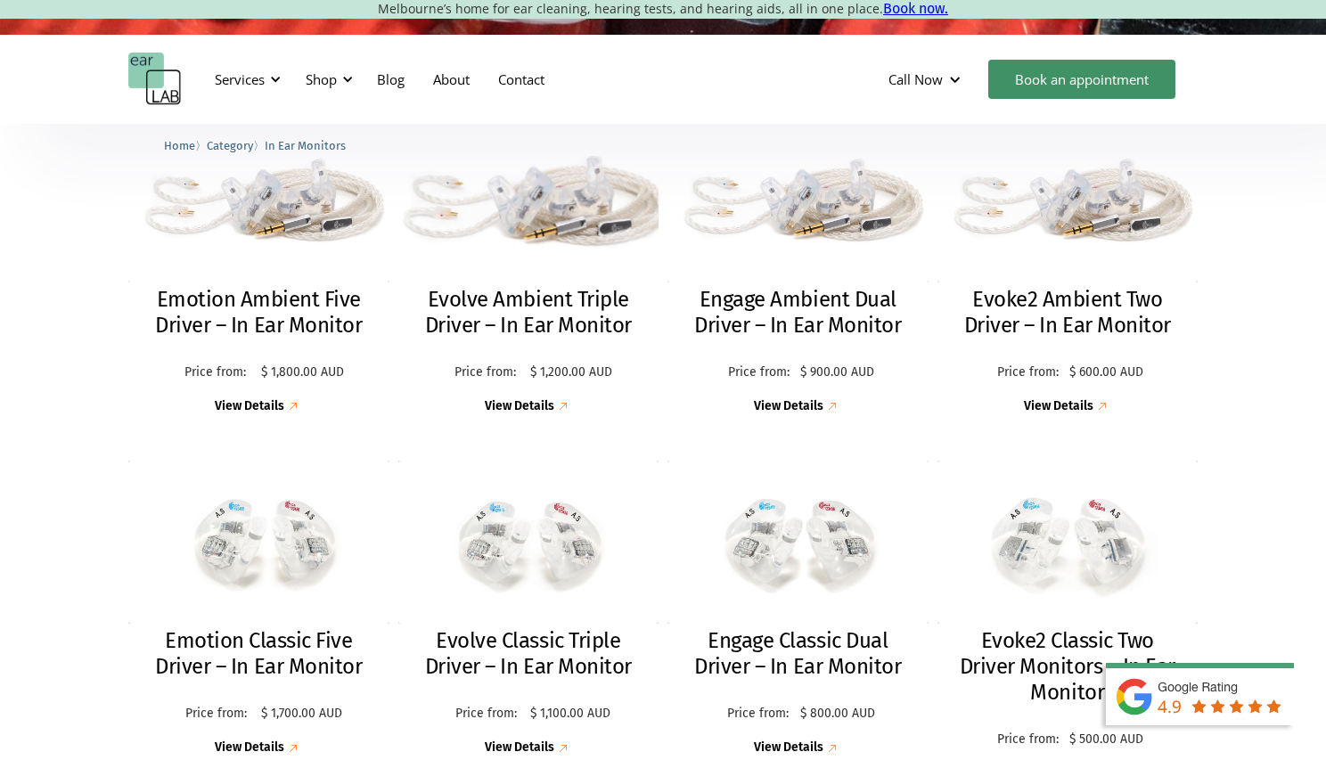
click at [524, 321] on h2 "Evolve Ambient Triple Driver – In Ear Monitor" at bounding box center [528, 313] width 225 height 52
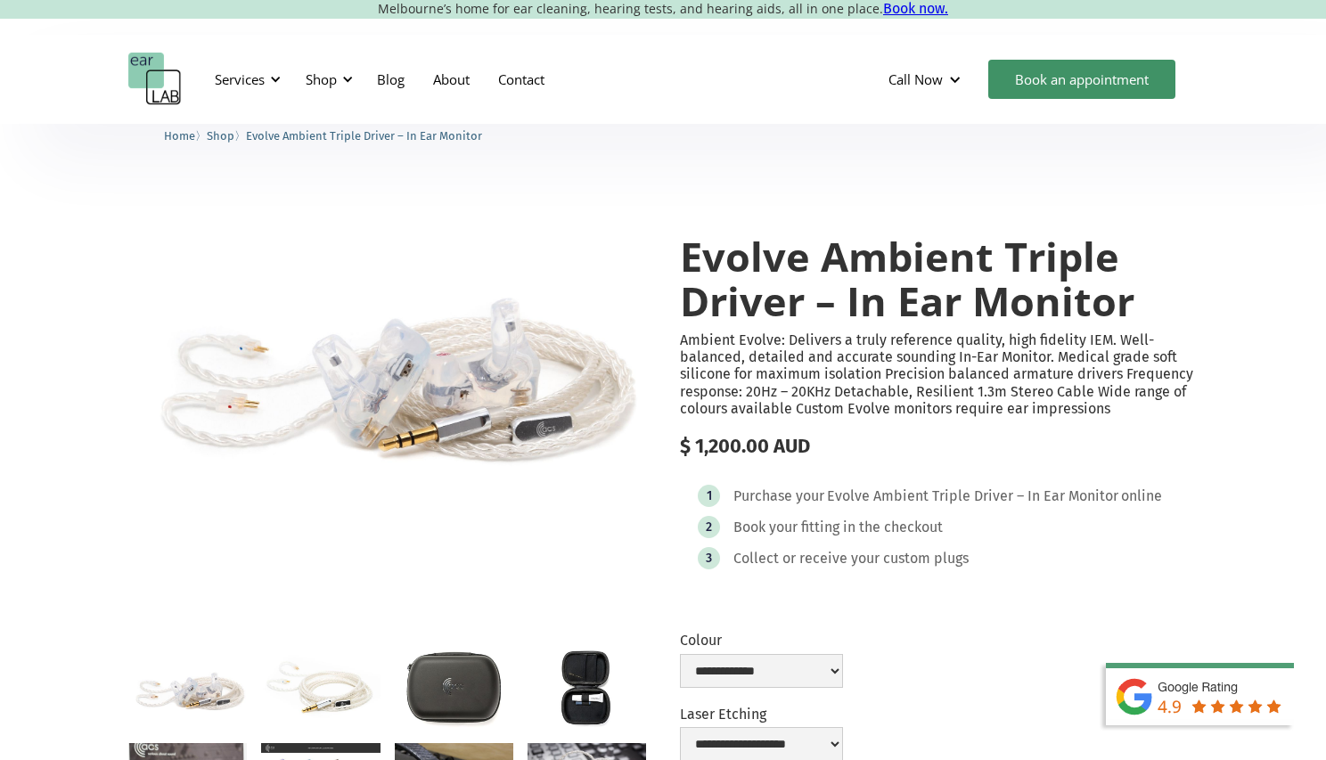
scroll to position [3, 0]
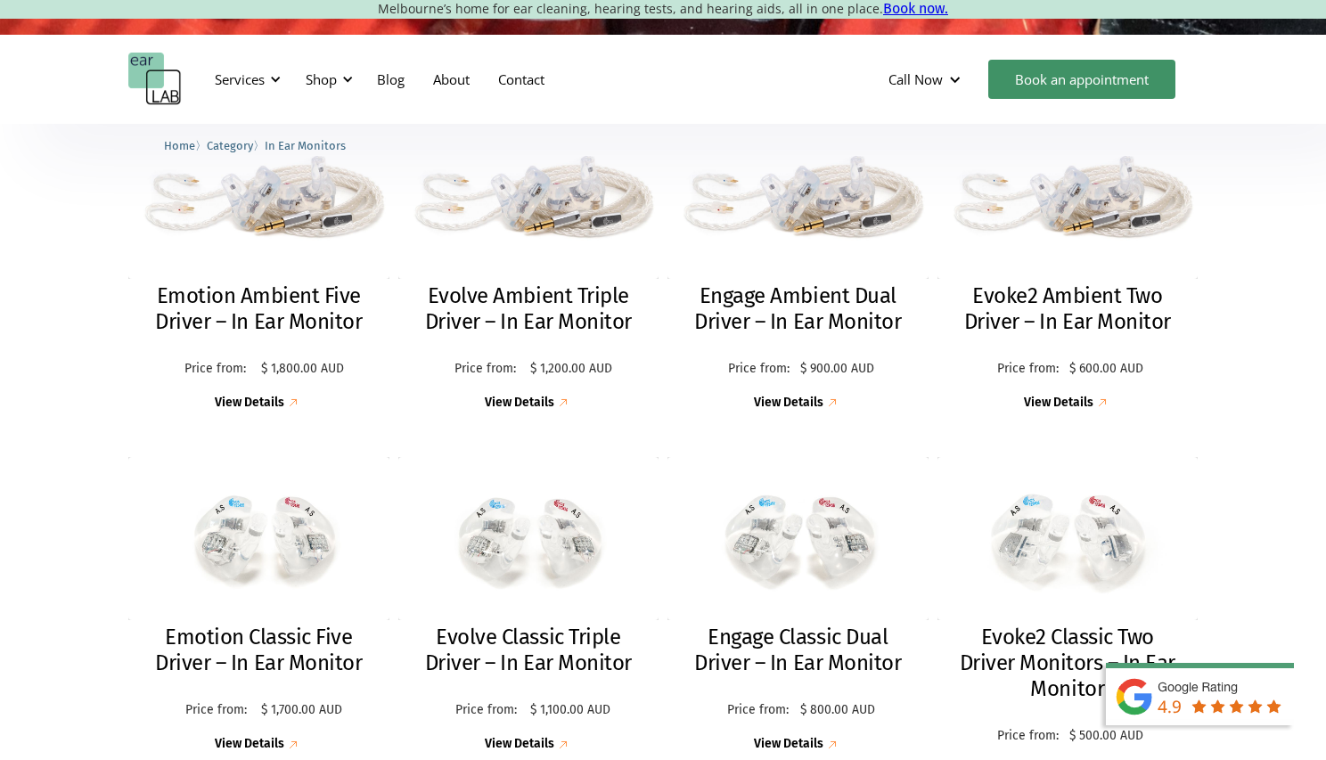
click at [1240, 356] on div "Emotion Ambient Five Driver – In Ear Monitor Price from: $ 1,800.00 AUD Price: …" at bounding box center [663, 446] width 1326 height 771
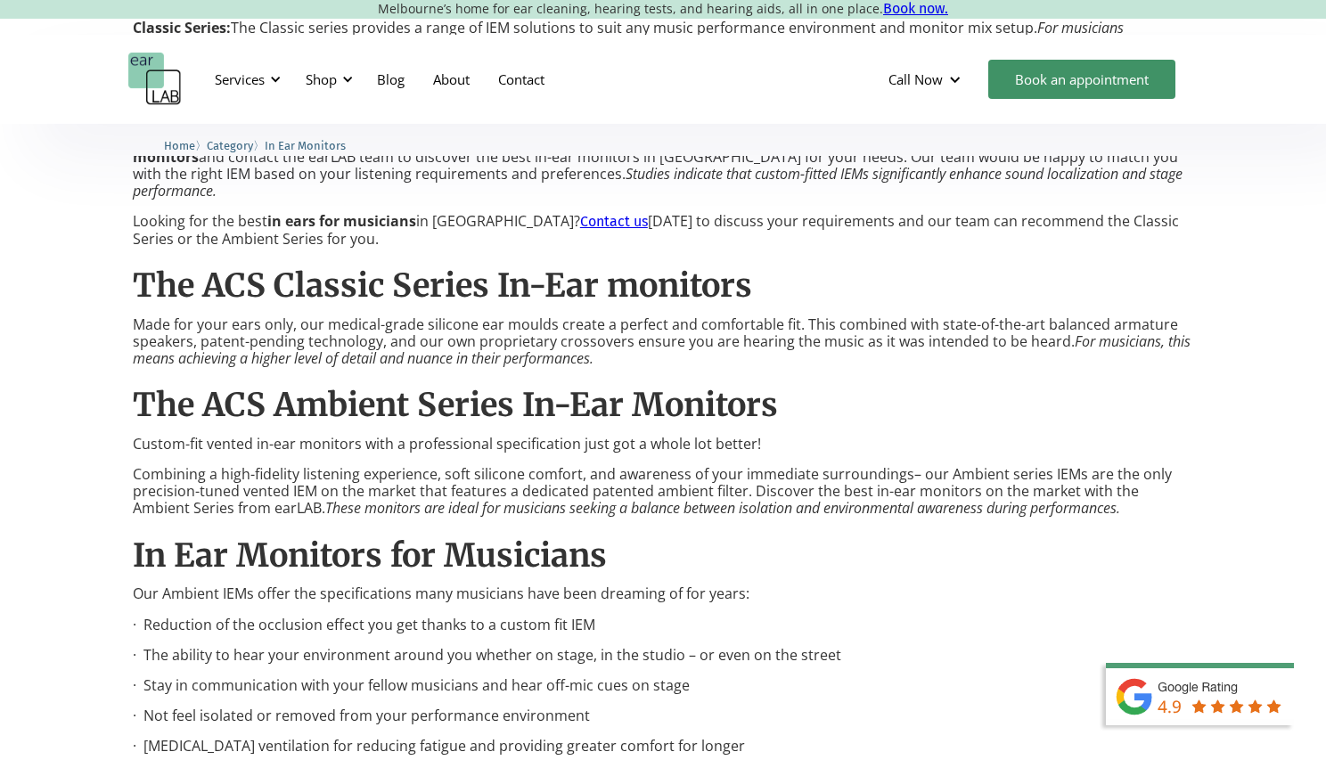
scroll to position [1711, 0]
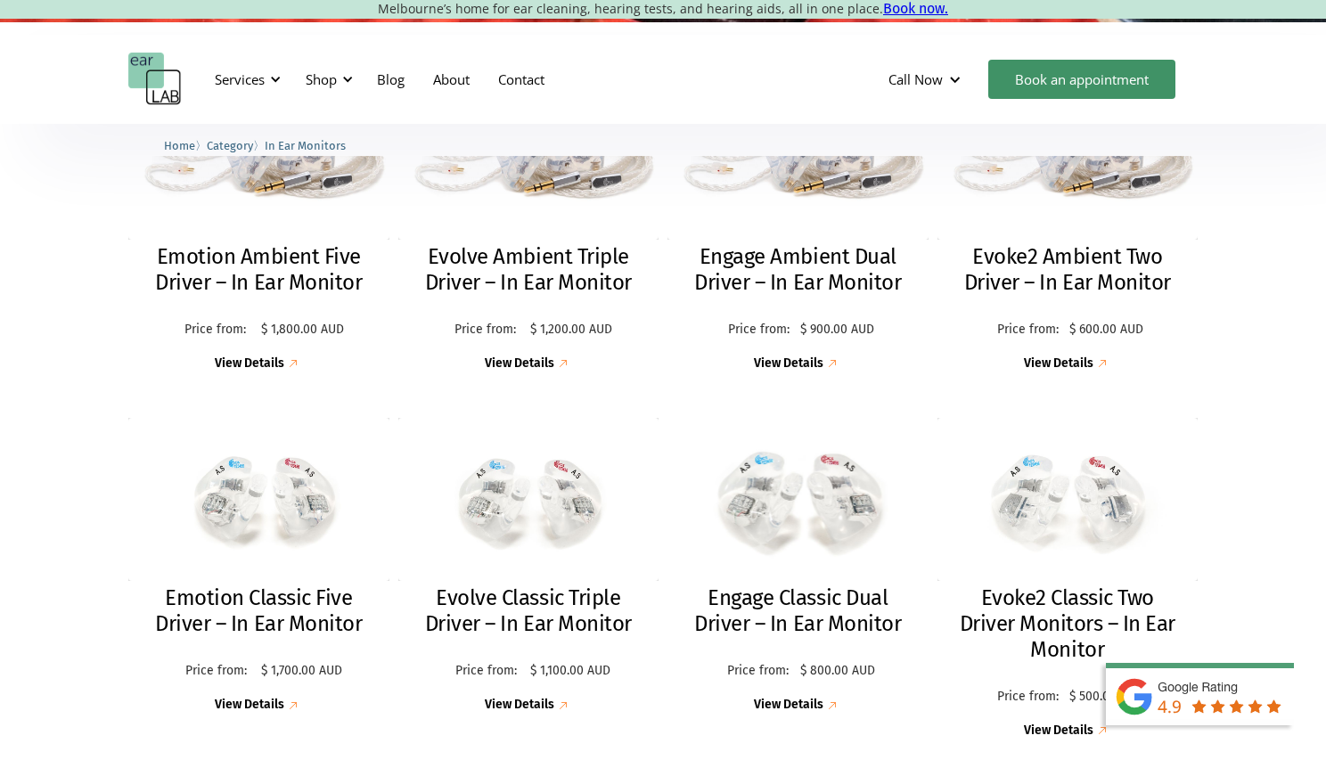
scroll to position [570, 0]
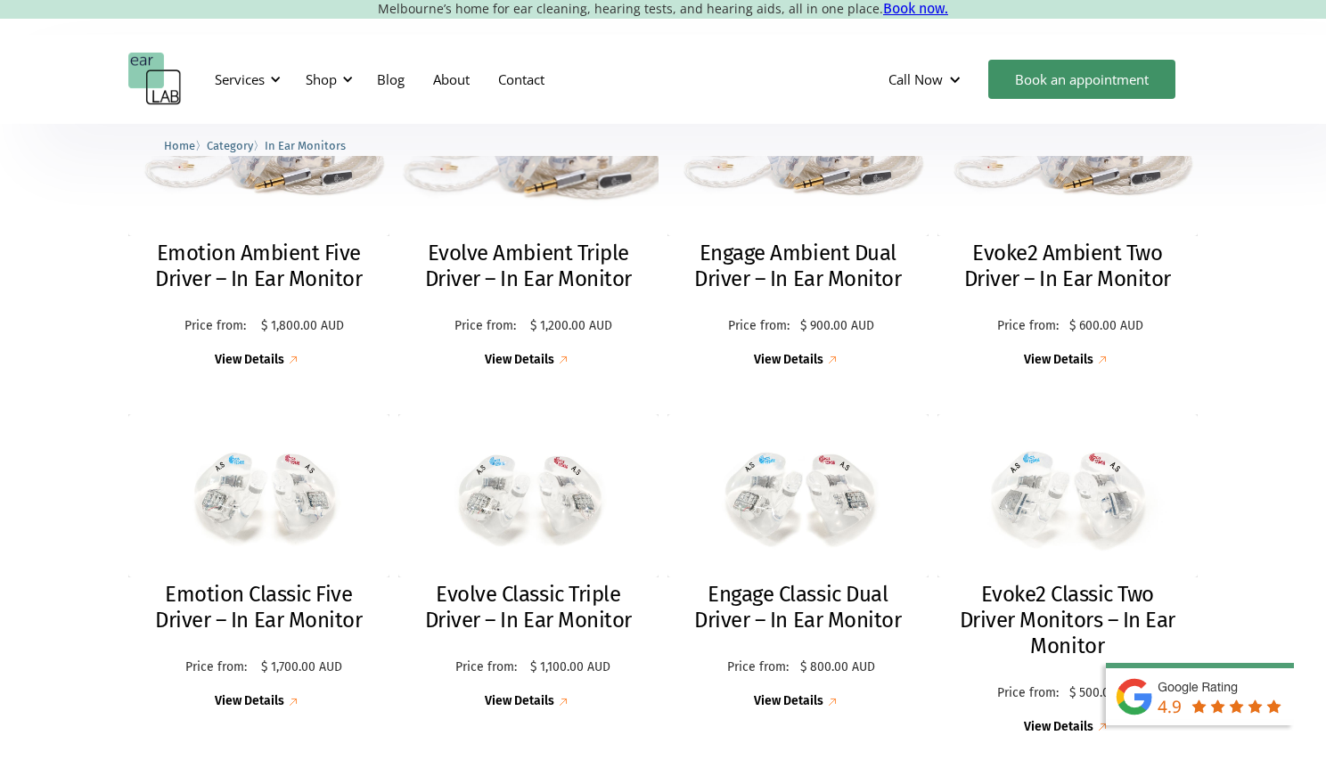
click at [523, 257] on h2 "Evolve Ambient Triple Driver – In Ear Monitor" at bounding box center [528, 267] width 225 height 52
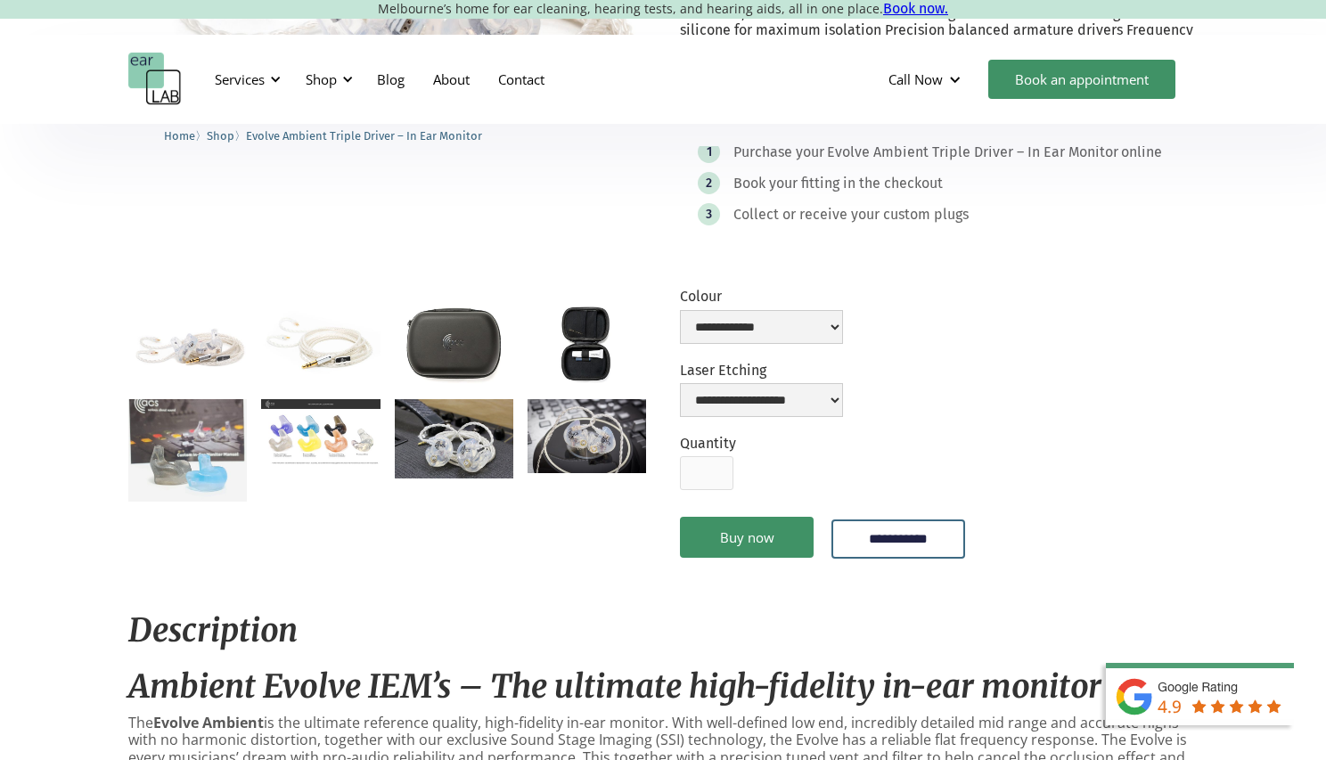
scroll to position [344, 0]
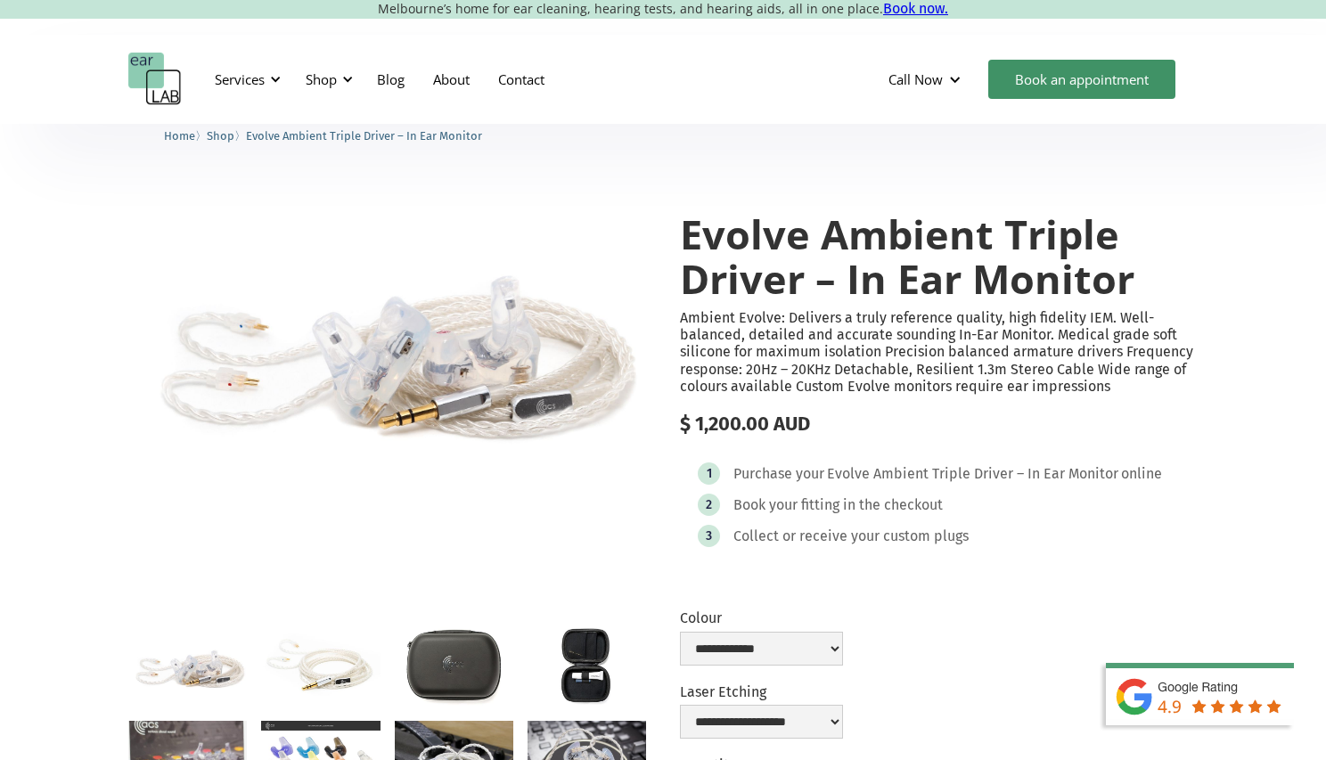
scroll to position [0, 0]
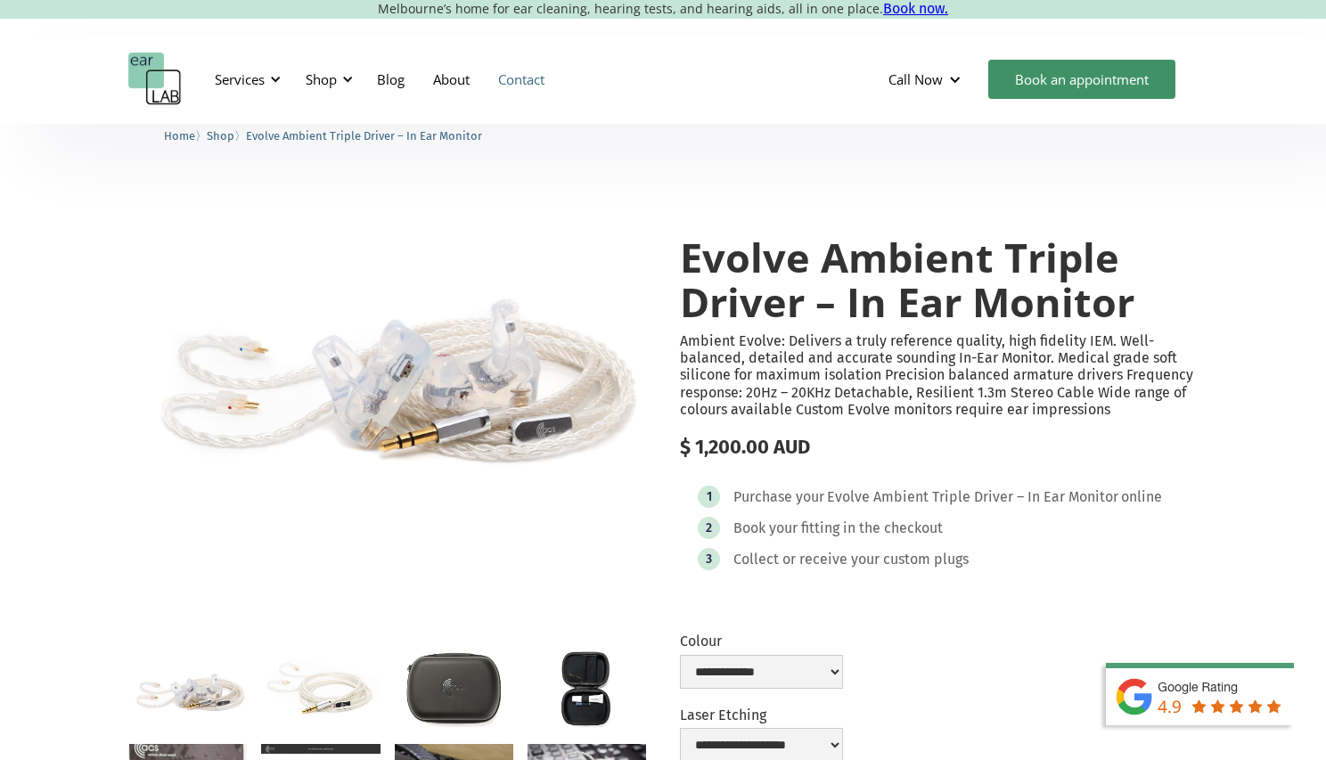
click at [523, 82] on link "Contact" at bounding box center [521, 79] width 75 height 52
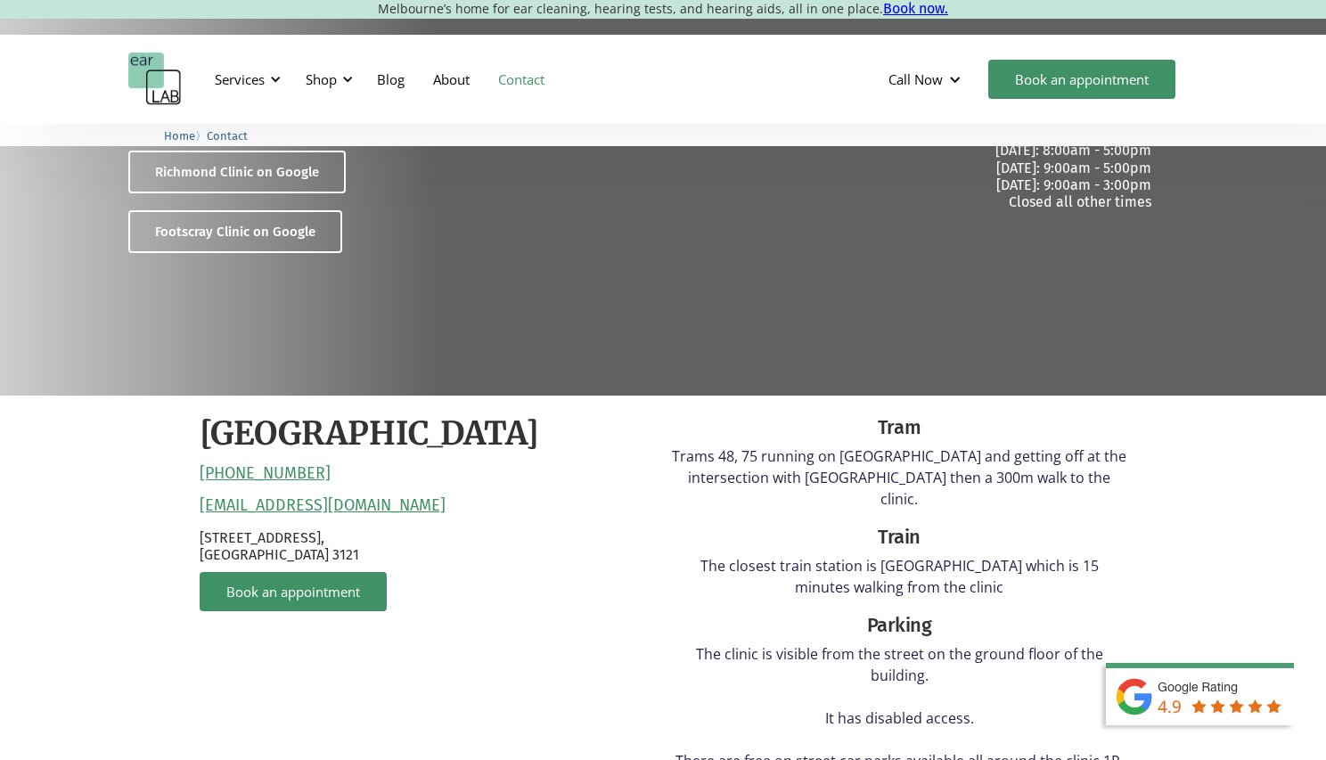
scroll to position [215, 0]
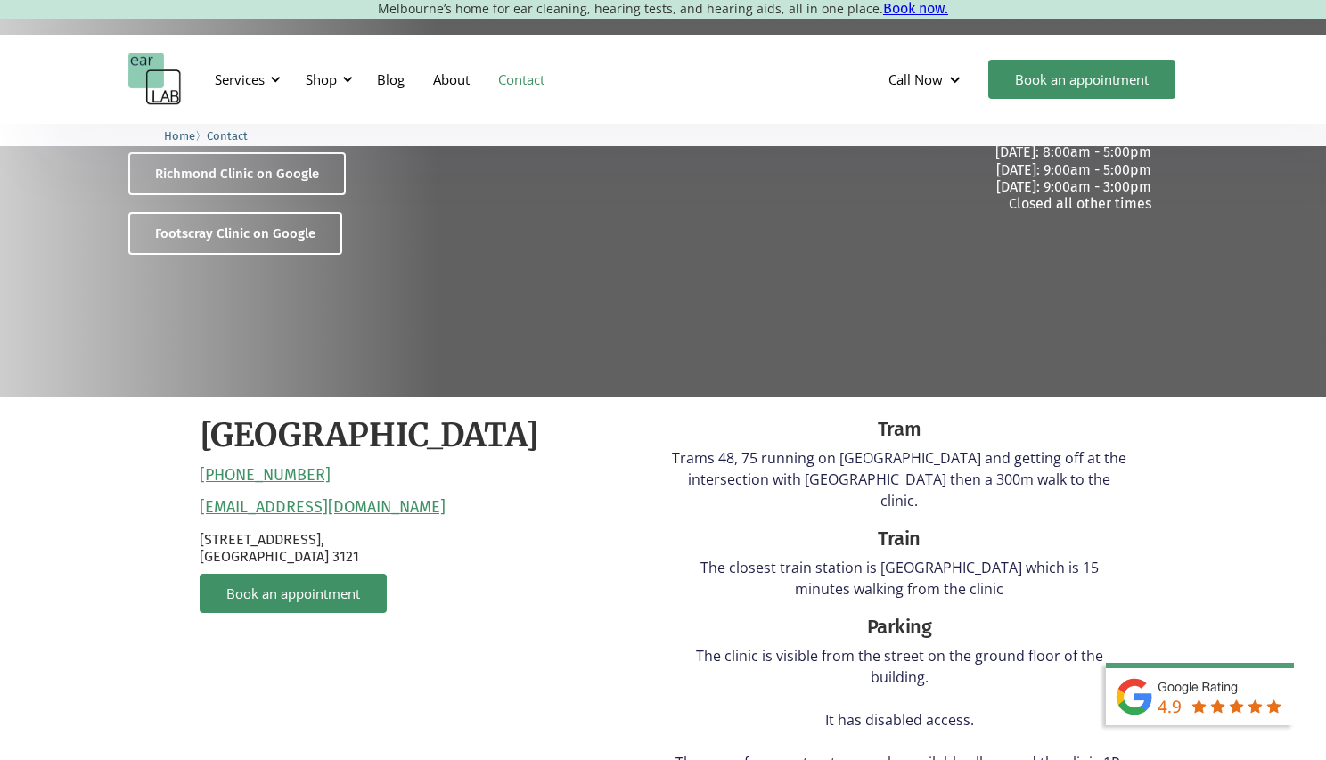
click at [524, 331] on div "Contact Location & contact information [GEOGRAPHIC_DATA] on Google Footscray Cl…" at bounding box center [663, 153] width 1326 height 488
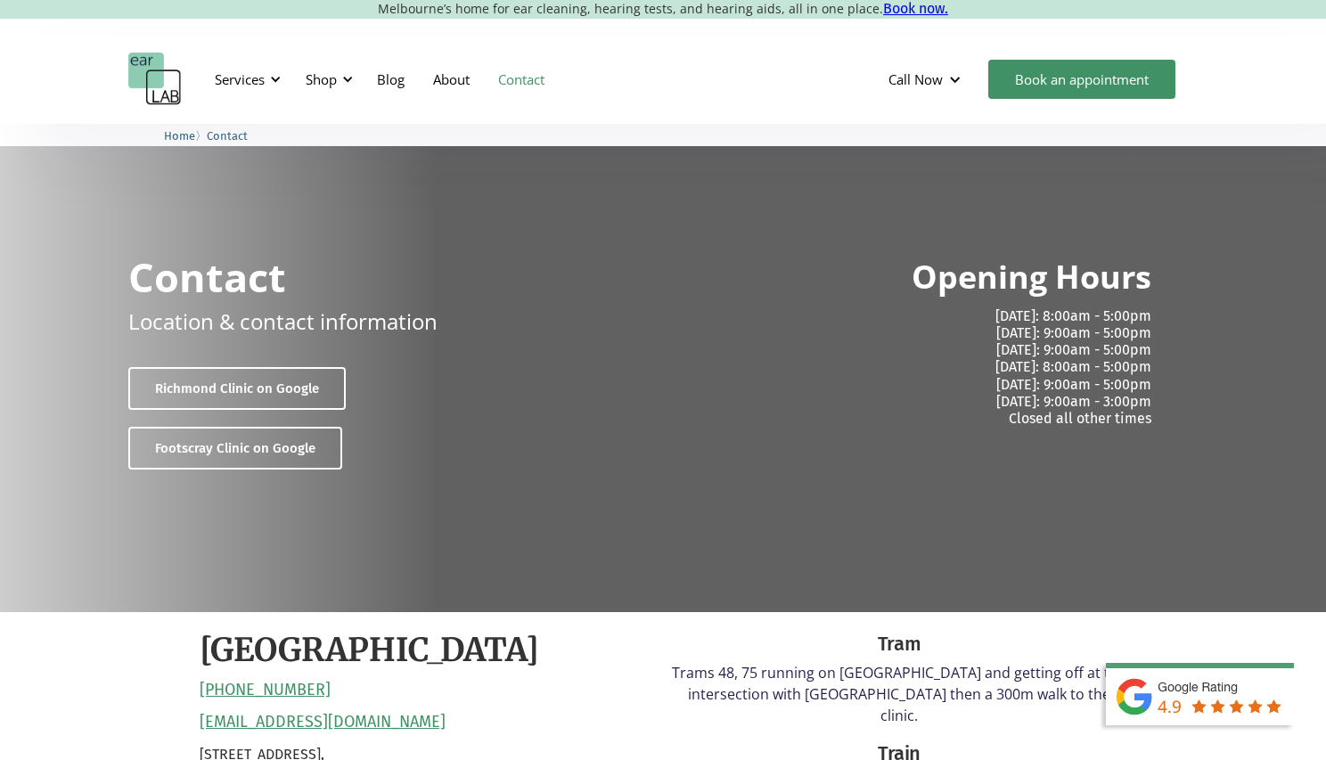
scroll to position [0, 0]
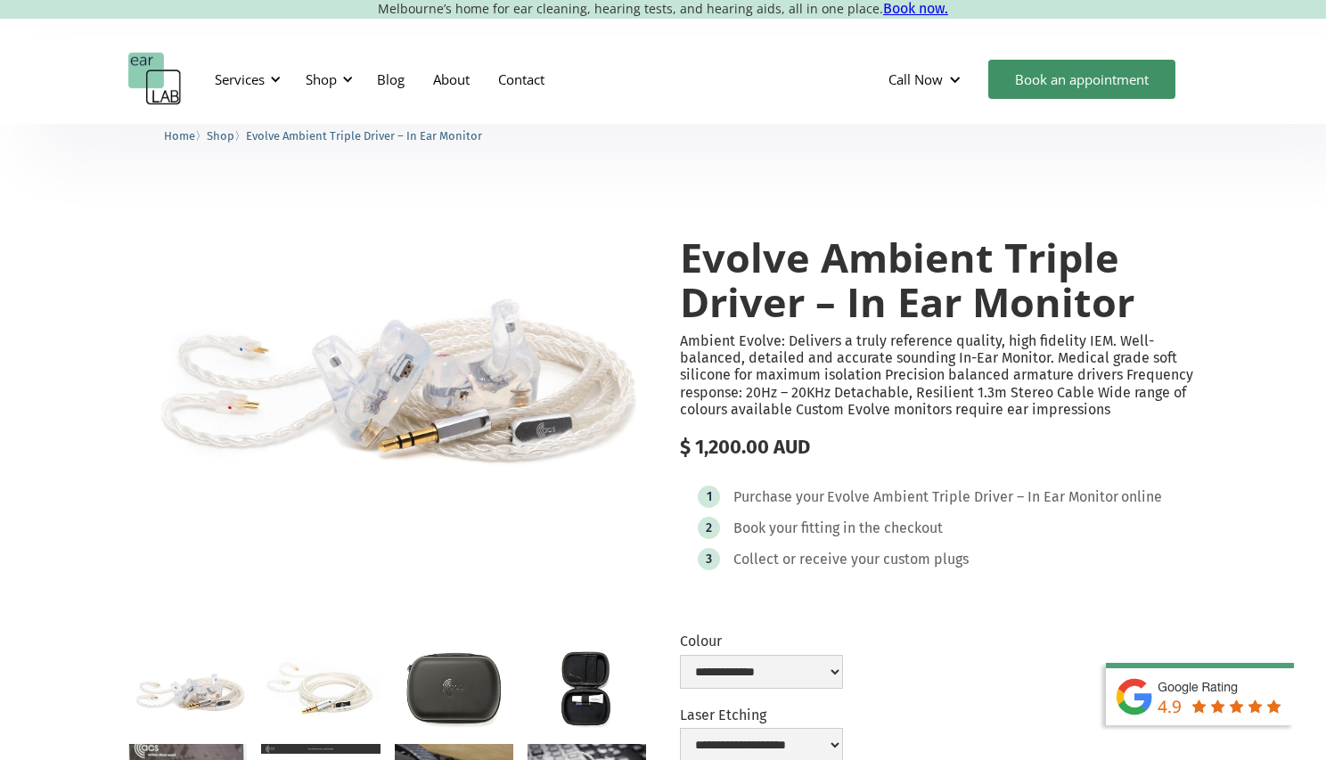
click at [518, 235] on img "open lightbox" at bounding box center [387, 372] width 518 height 345
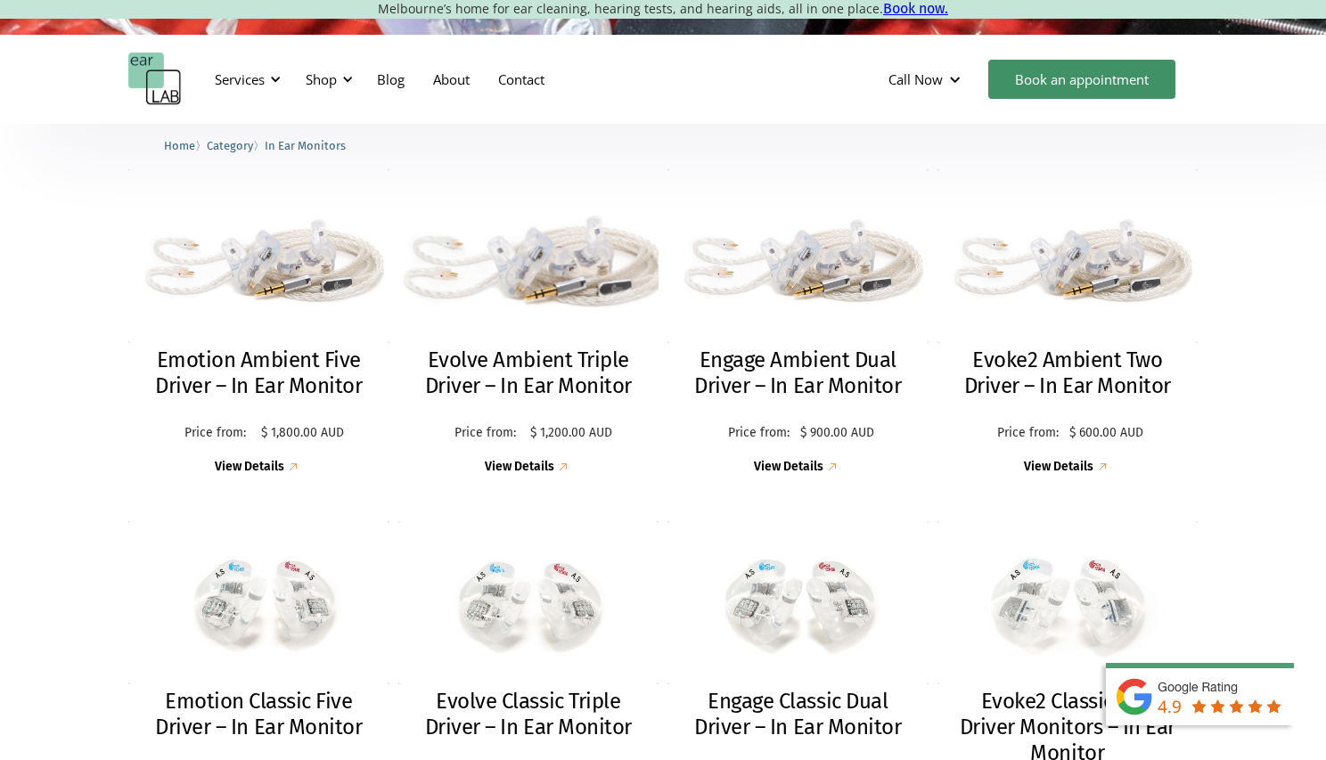
scroll to position [465, 0]
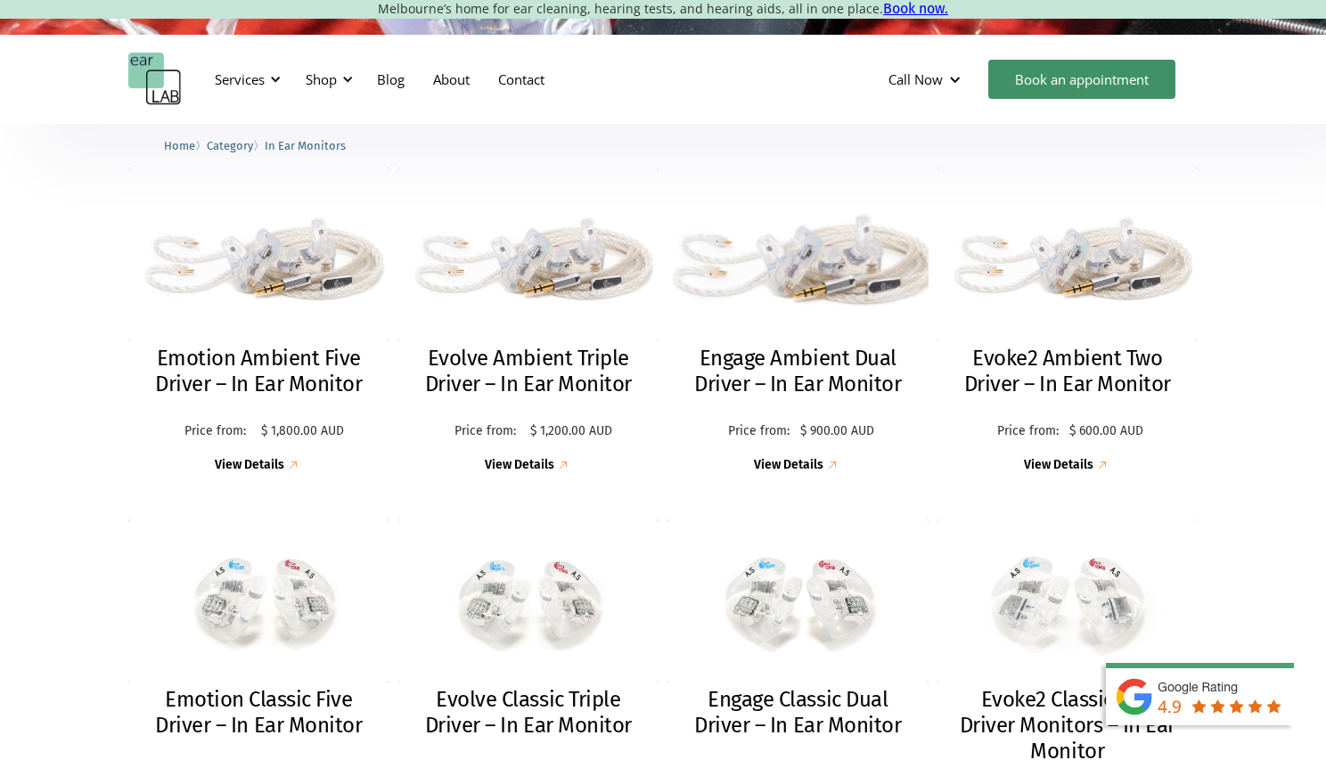
click at [779, 368] on h2 "Engage Ambient Dual Driver – In Ear Monitor" at bounding box center [797, 372] width 225 height 52
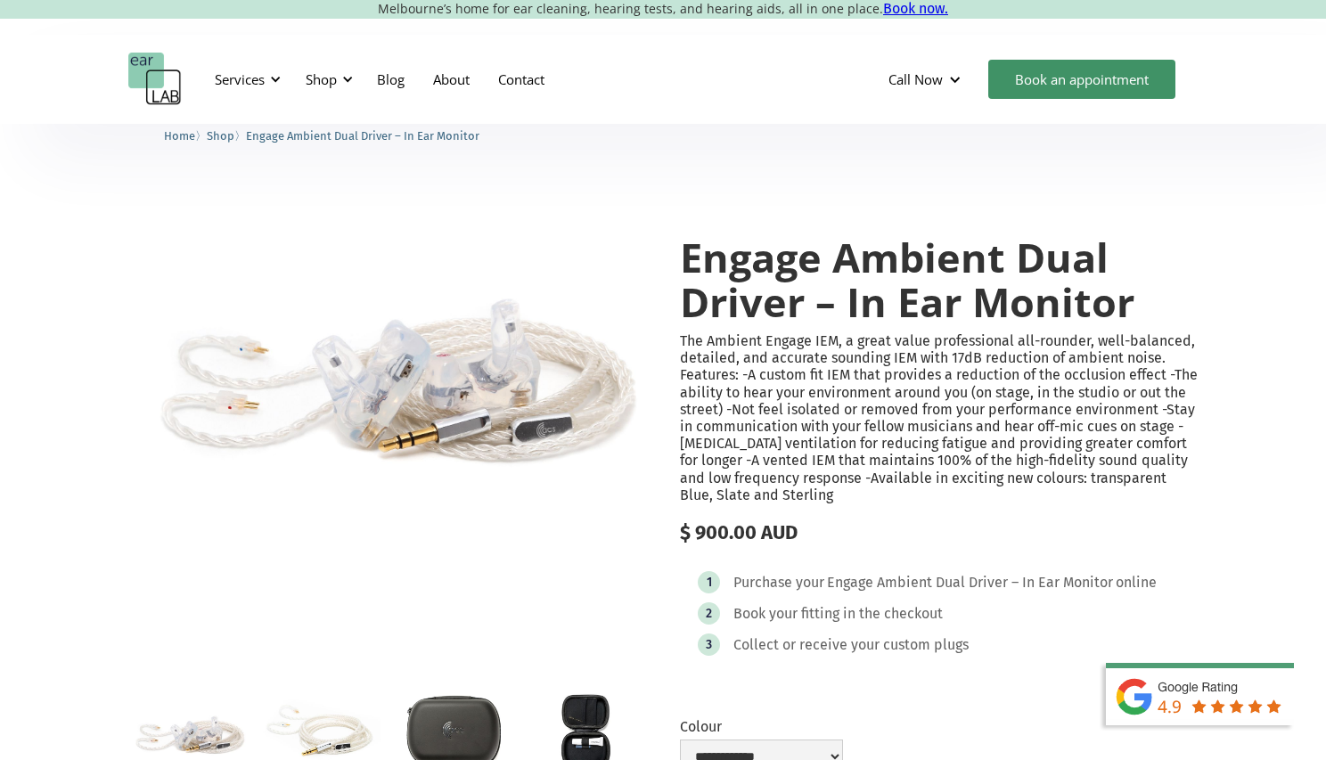
scroll to position [4, 0]
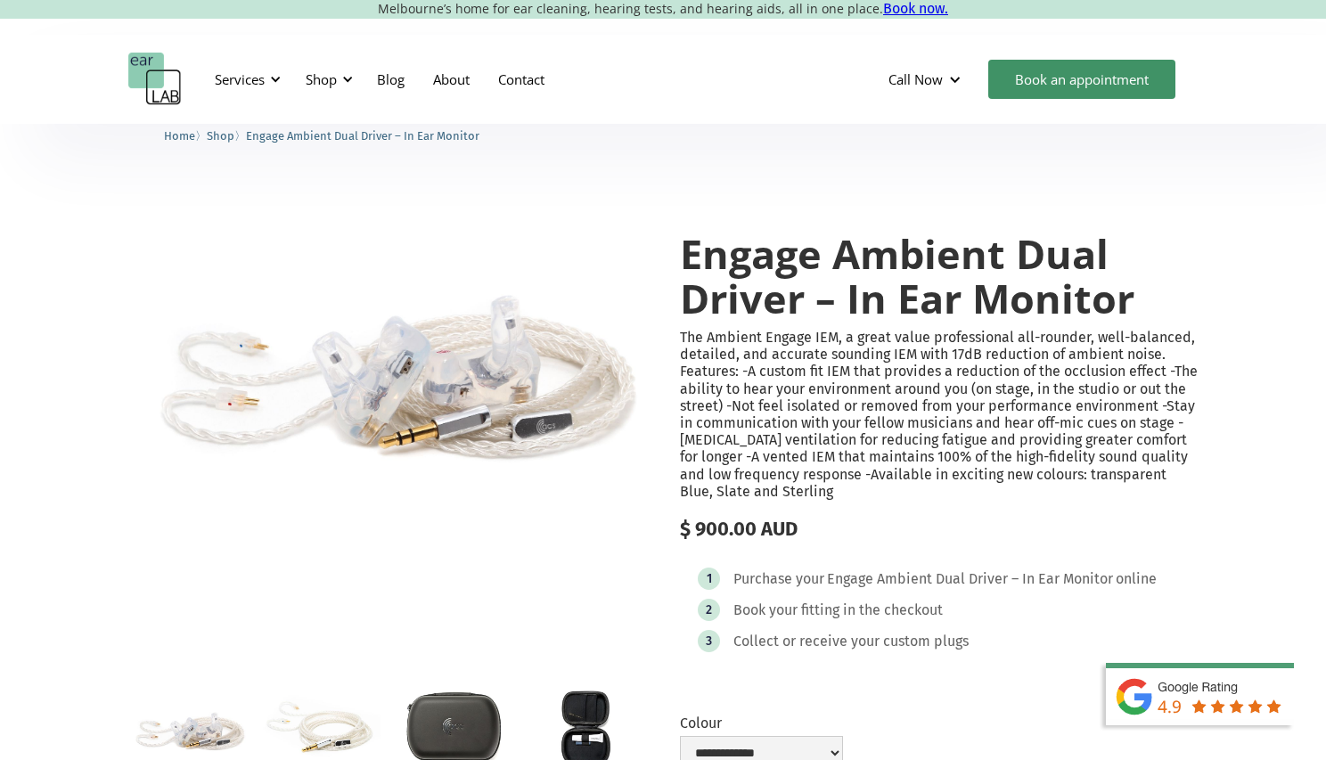
click at [480, 546] on div at bounding box center [387, 435] width 518 height 479
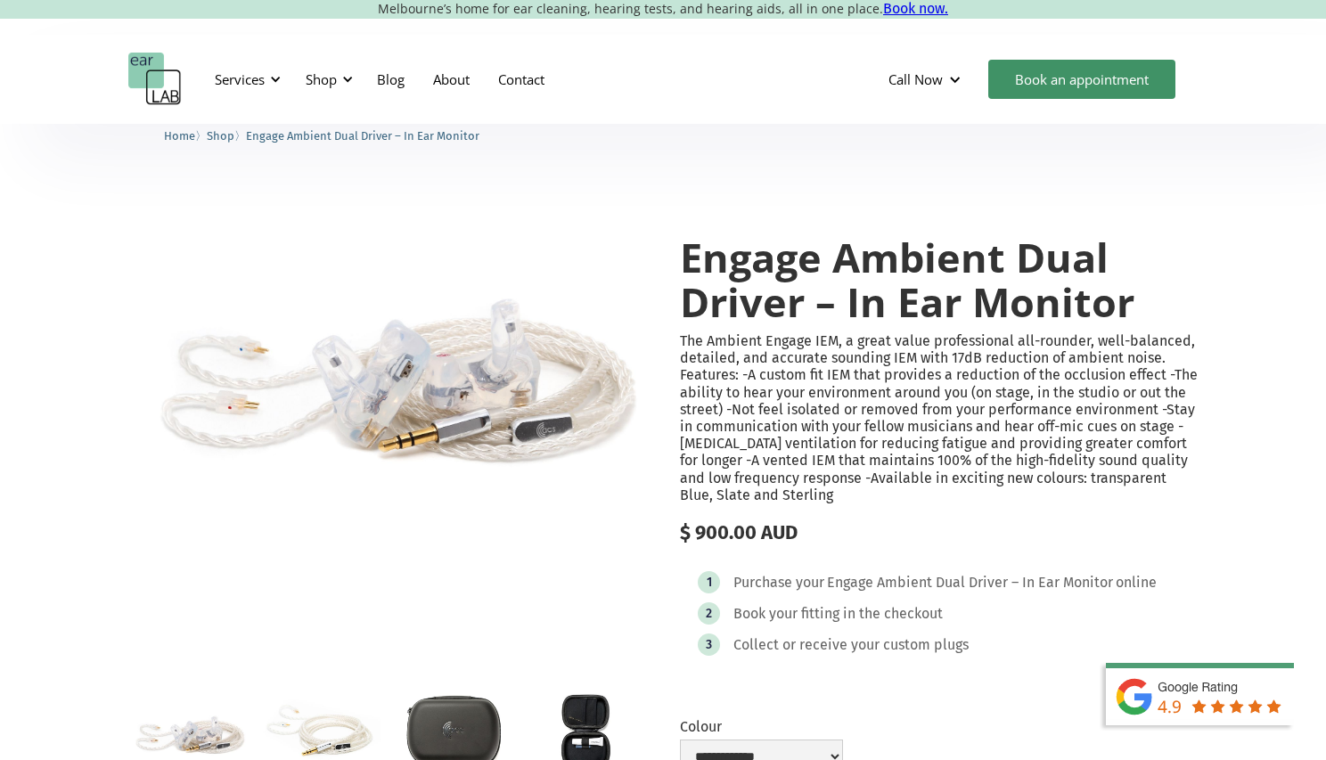
scroll to position [0, 0]
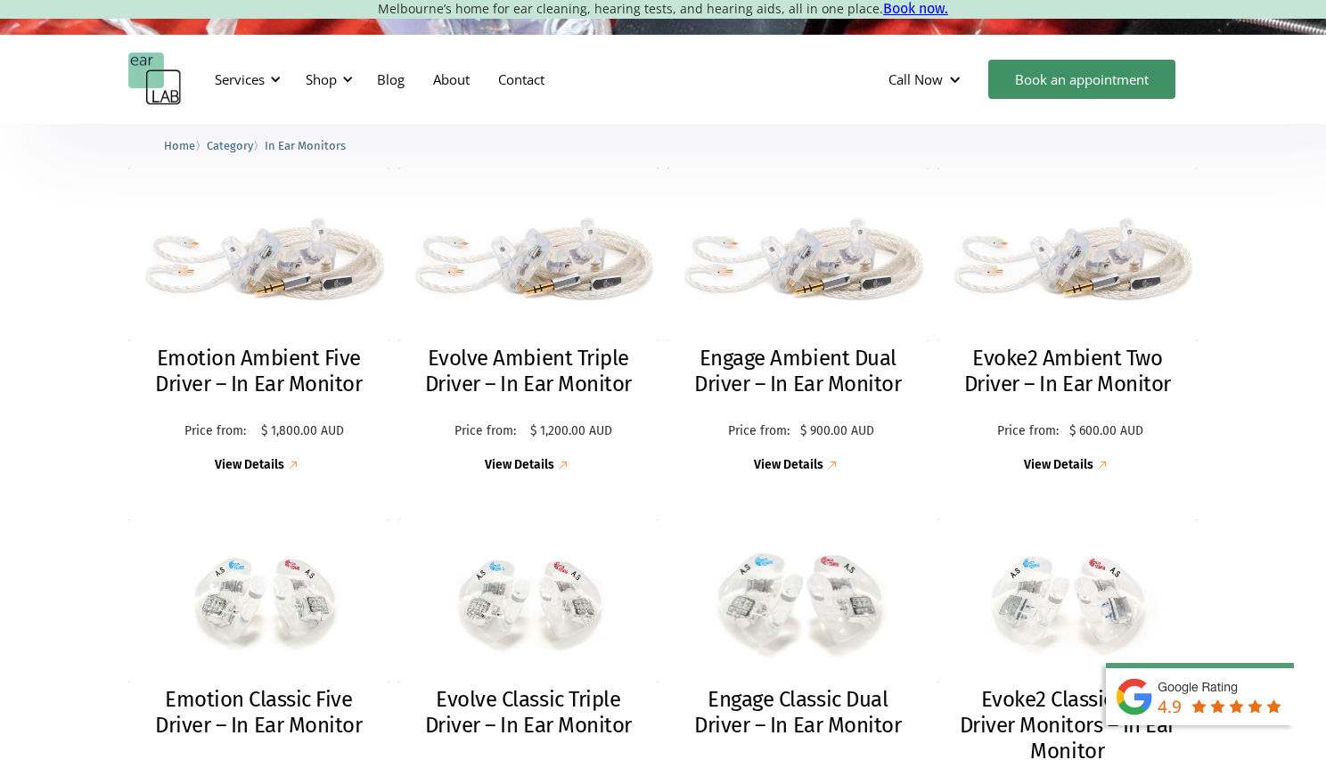
click at [804, 701] on h2 "Engage Classic Dual Driver – In Ear Monitor" at bounding box center [797, 713] width 225 height 52
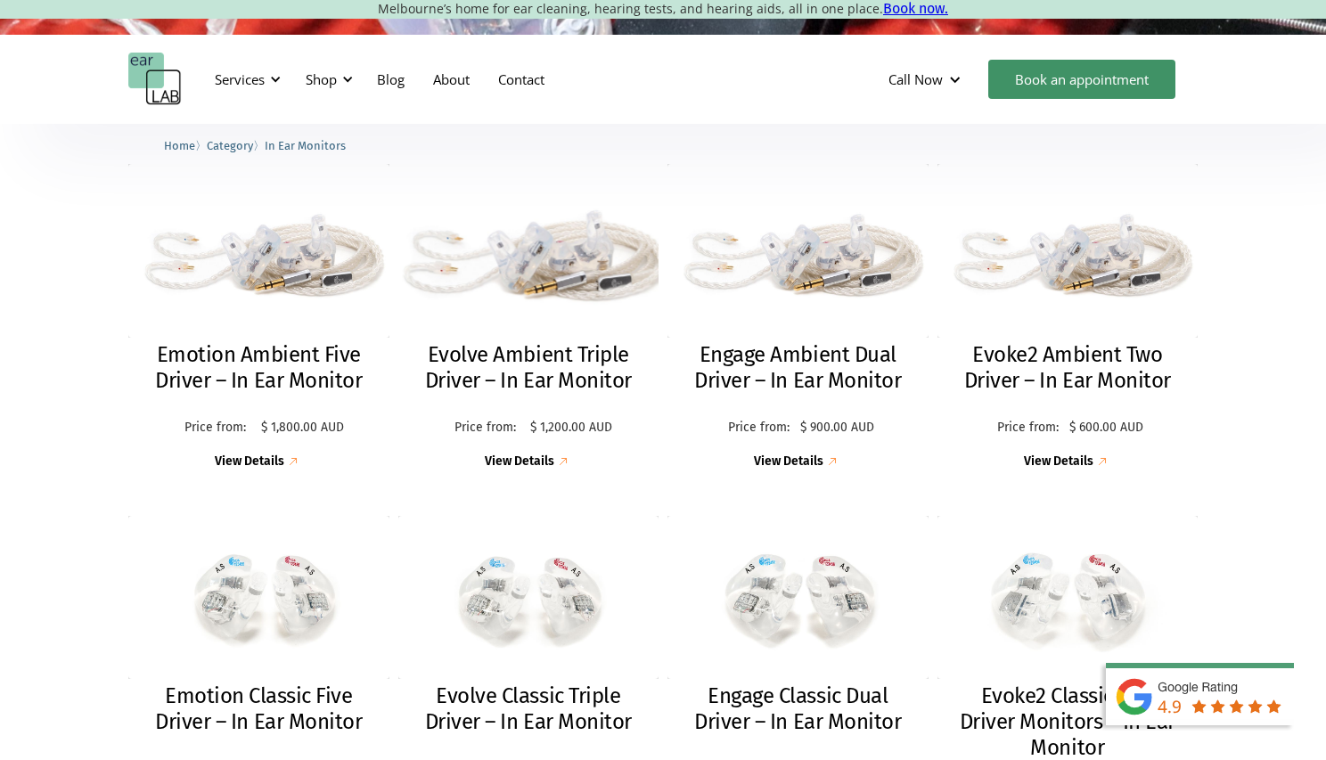
click at [529, 360] on h2 "Evolve Ambient Triple Driver – In Ear Monitor" at bounding box center [528, 368] width 225 height 52
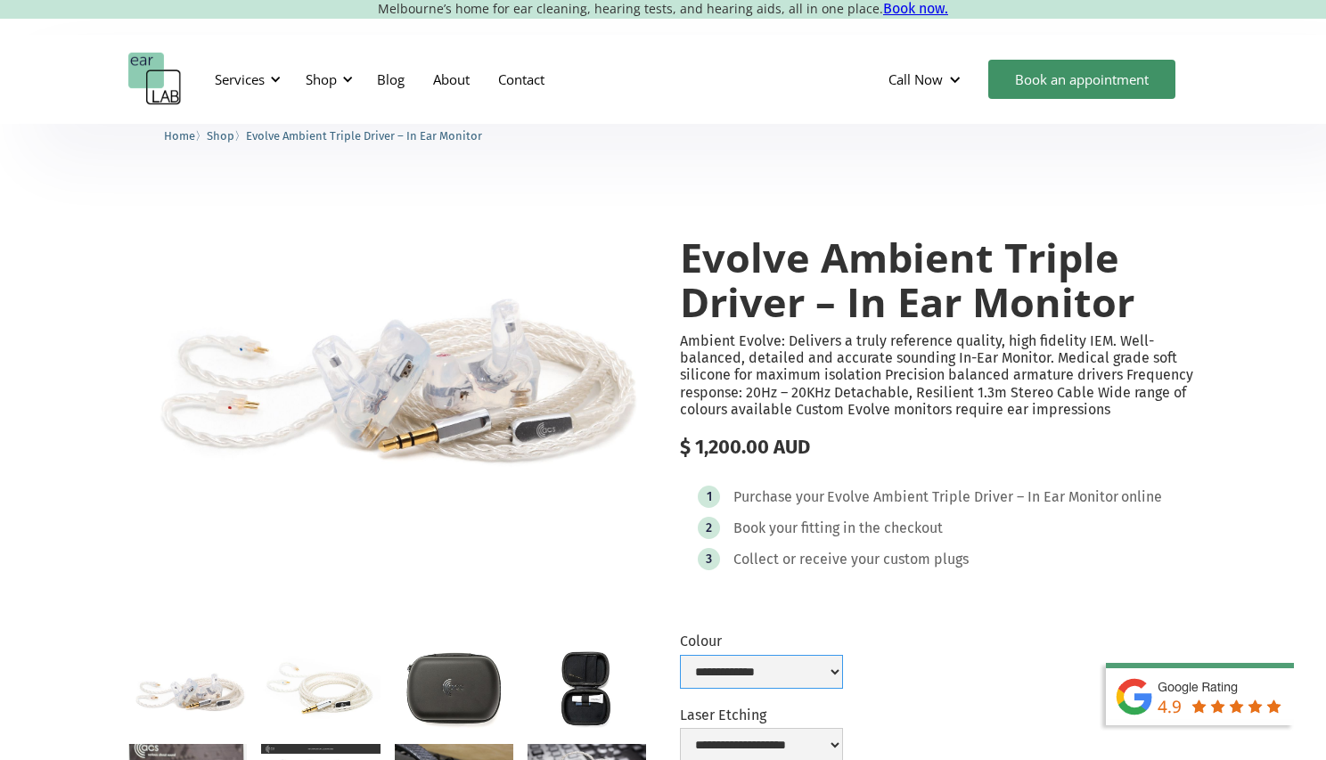
click at [843, 670] on select "**********" at bounding box center [761, 672] width 163 height 34
select select "**********"
click at [680, 655] on select "**********" at bounding box center [761, 672] width 163 height 34
